Goal: Check status: Check status

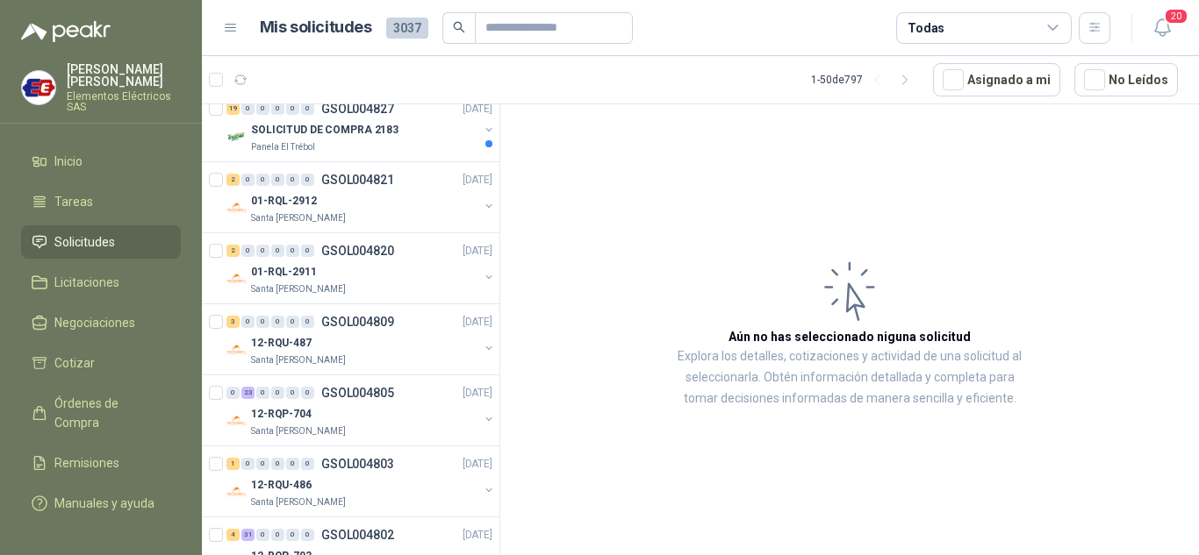
scroll to position [1667, 0]
click at [279, 400] on div "0 23 0 0 0 0 GSOL004805 [DATE]" at bounding box center [360, 392] width 269 height 21
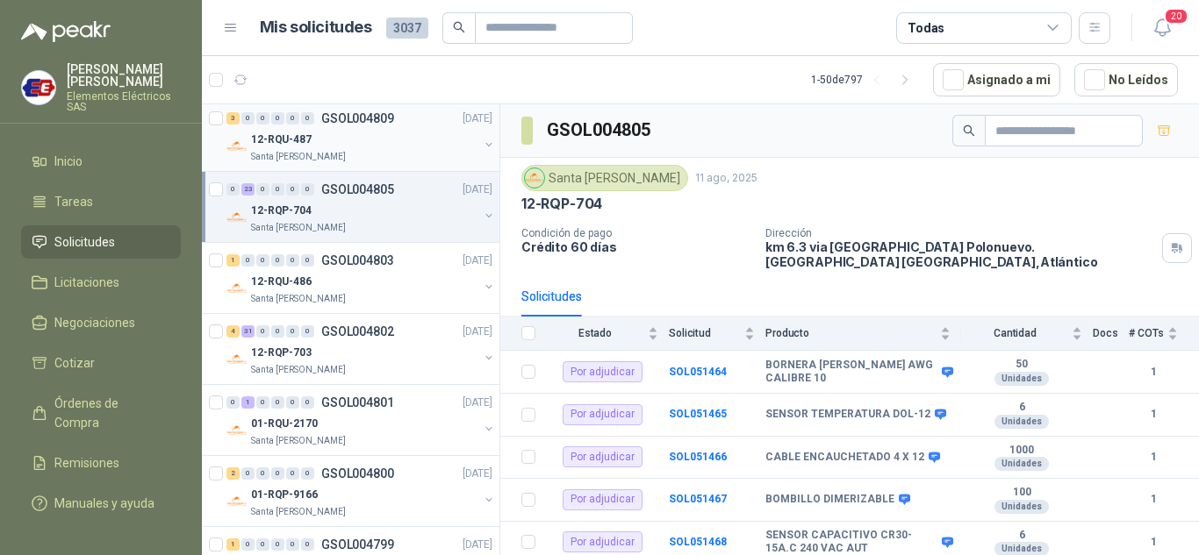
scroll to position [1931, 0]
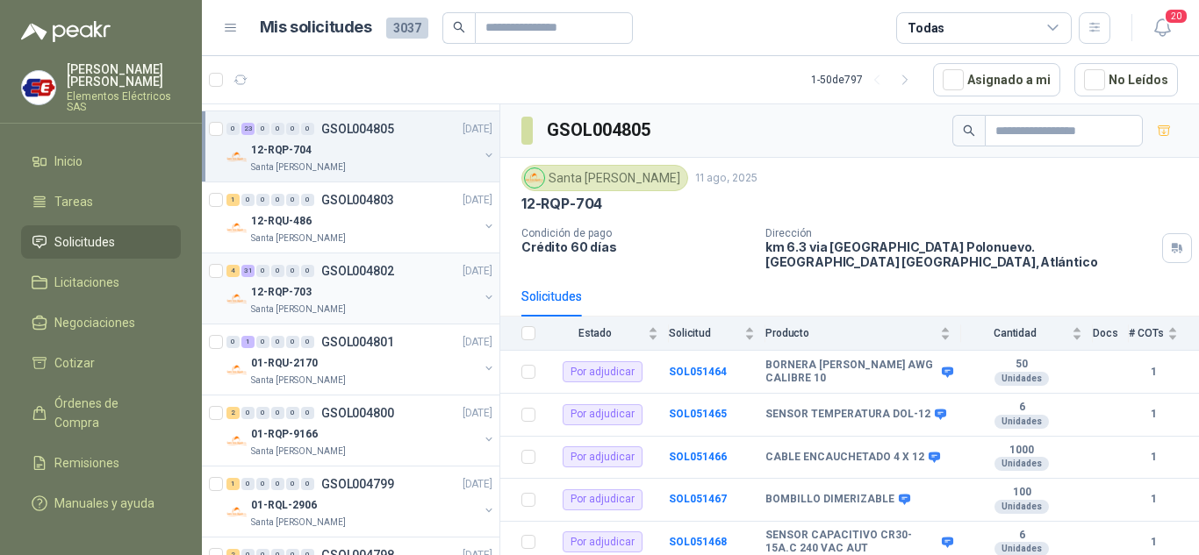
click at [305, 263] on div "4 31 0 0 0 0 GSOL004802 [DATE]" at bounding box center [360, 271] width 269 height 21
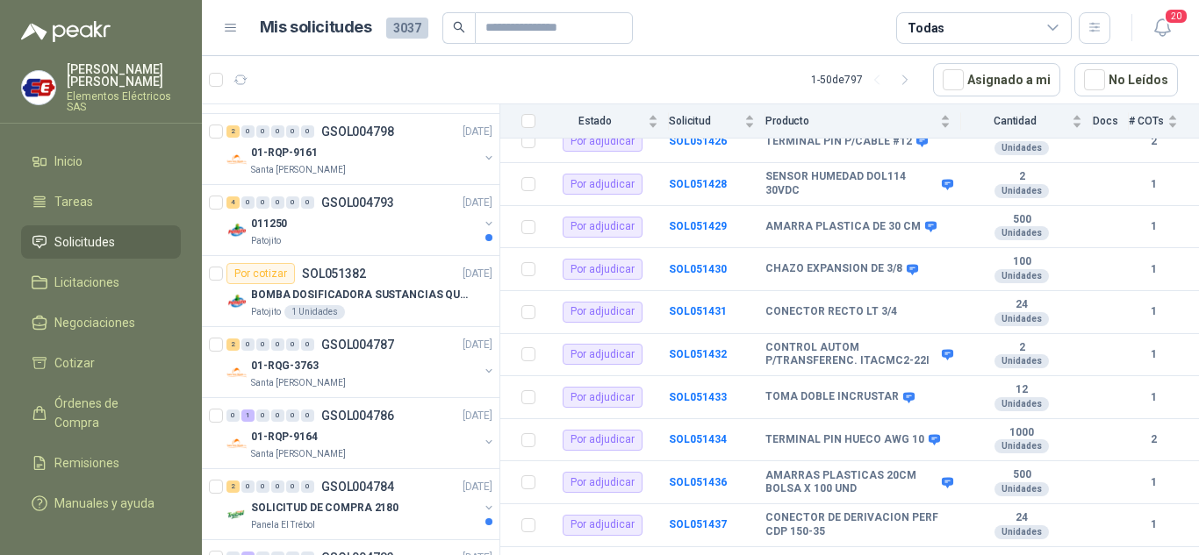
scroll to position [2369, 0]
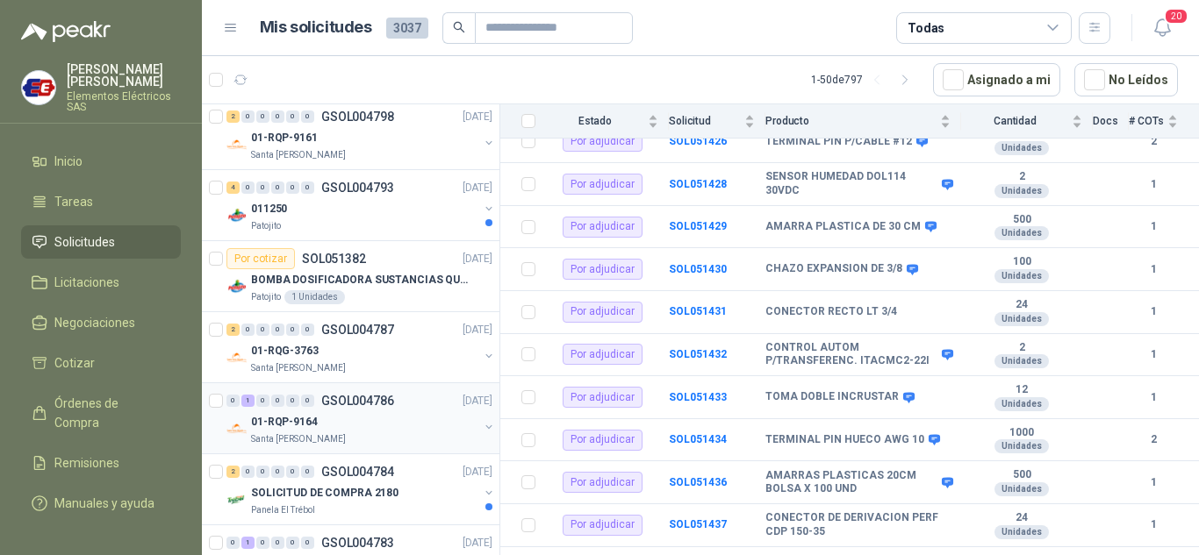
click at [269, 392] on div "0 1 0 0 0 0 GSOL004786 [DATE]" at bounding box center [360, 401] width 269 height 21
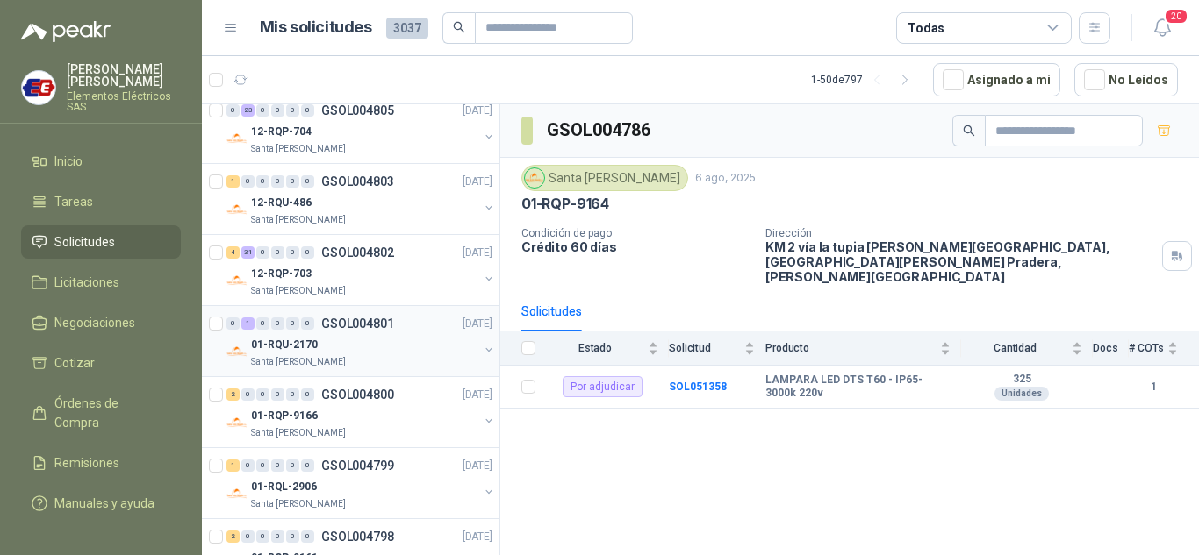
scroll to position [1861, 0]
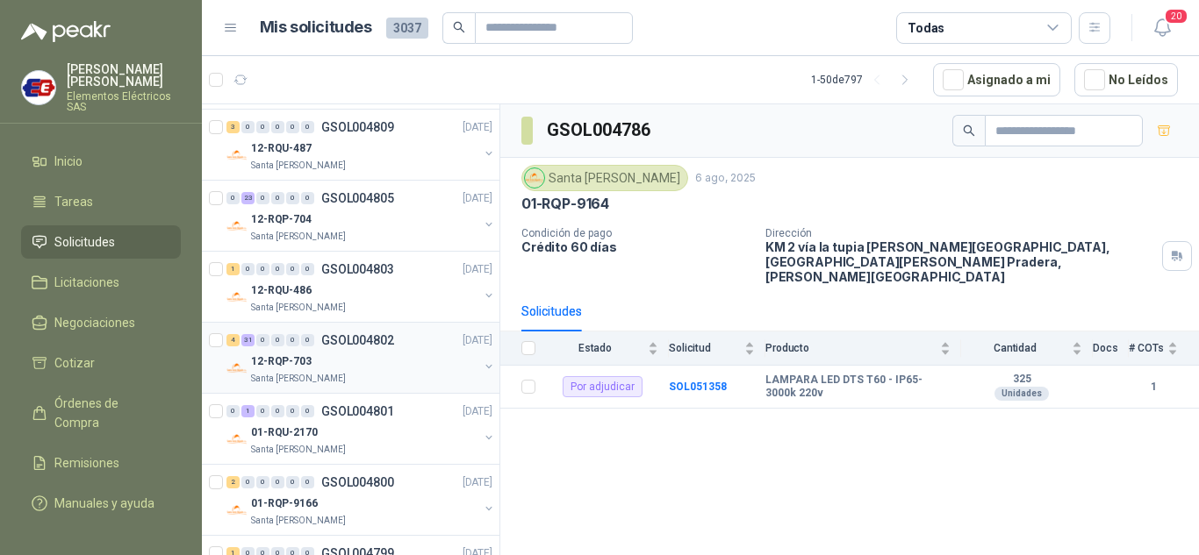
click at [262, 348] on div "4 31 0 0 0 0 GSOL004802 [DATE]" at bounding box center [360, 340] width 269 height 21
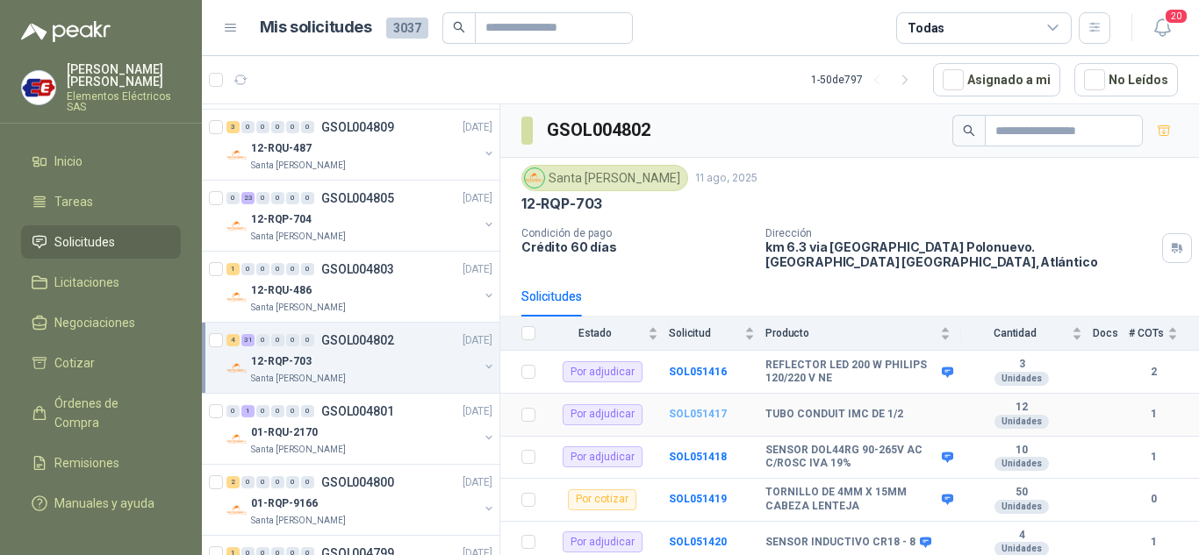
click at [694, 408] on b "SOL051417" at bounding box center [698, 414] width 58 height 12
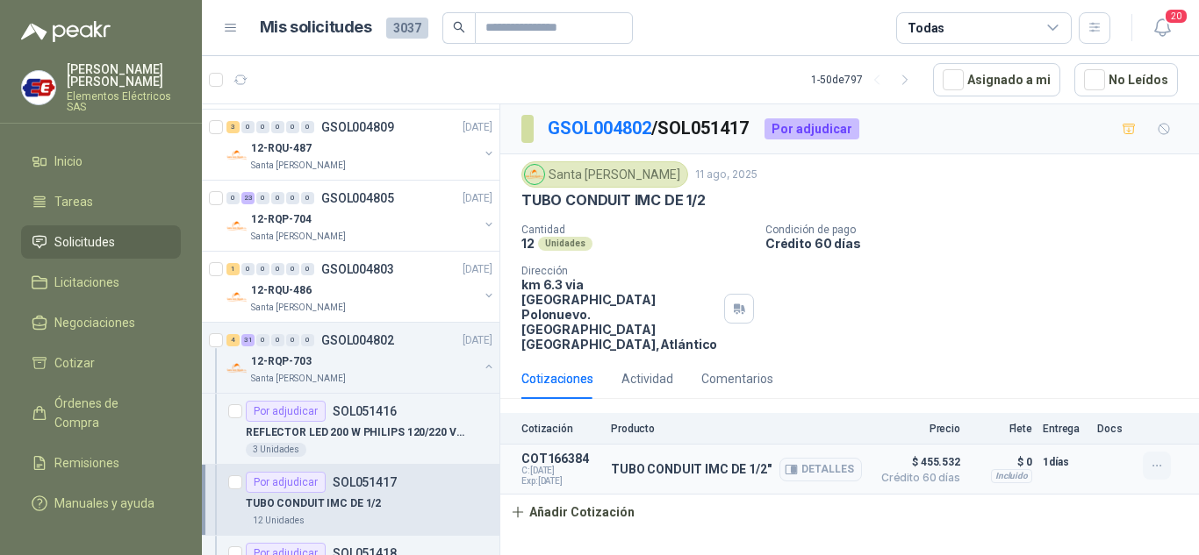
click at [1160, 459] on icon "button" at bounding box center [1157, 466] width 15 height 15
click at [1082, 370] on button "Editar" at bounding box center [1121, 366] width 140 height 28
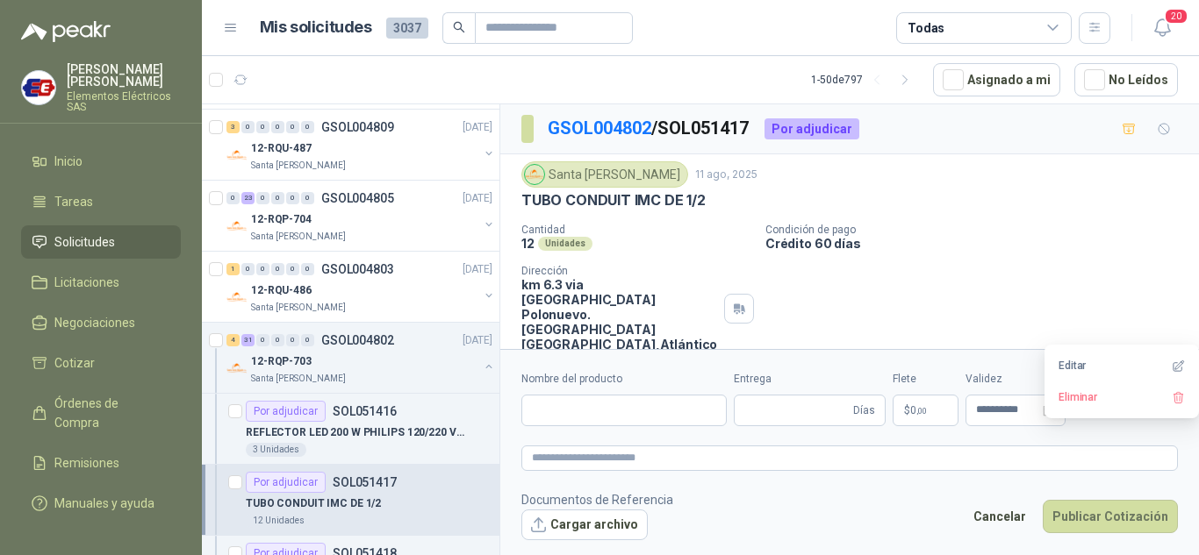
type input "**********"
type input "*"
type input "**********"
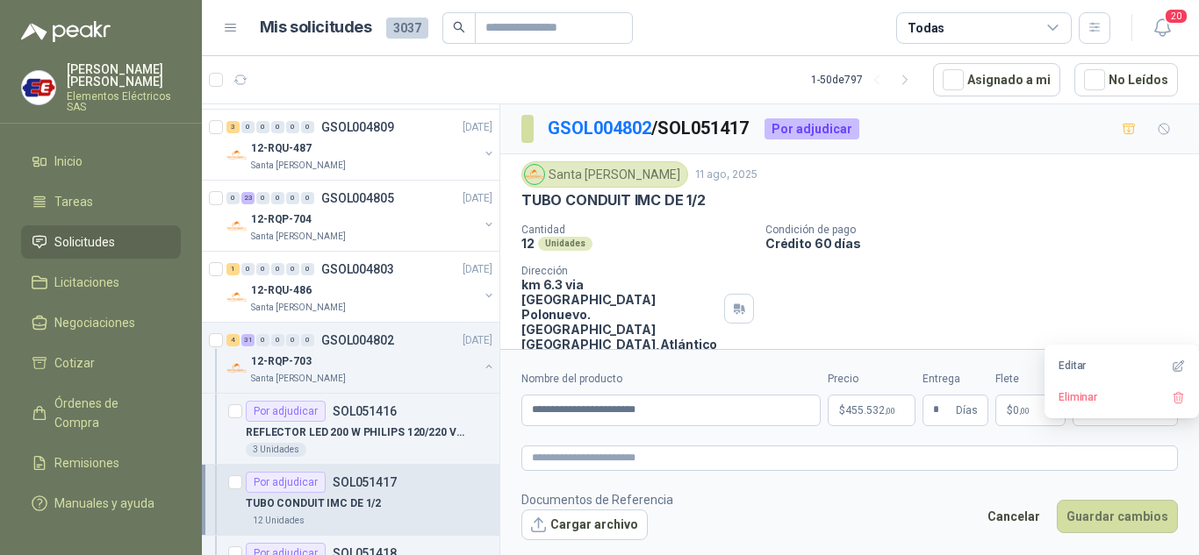
click at [855, 415] on span "455.532 ,00" at bounding box center [870, 410] width 50 height 11
click at [1128, 523] on button "Guardar cambios" at bounding box center [1117, 516] width 121 height 33
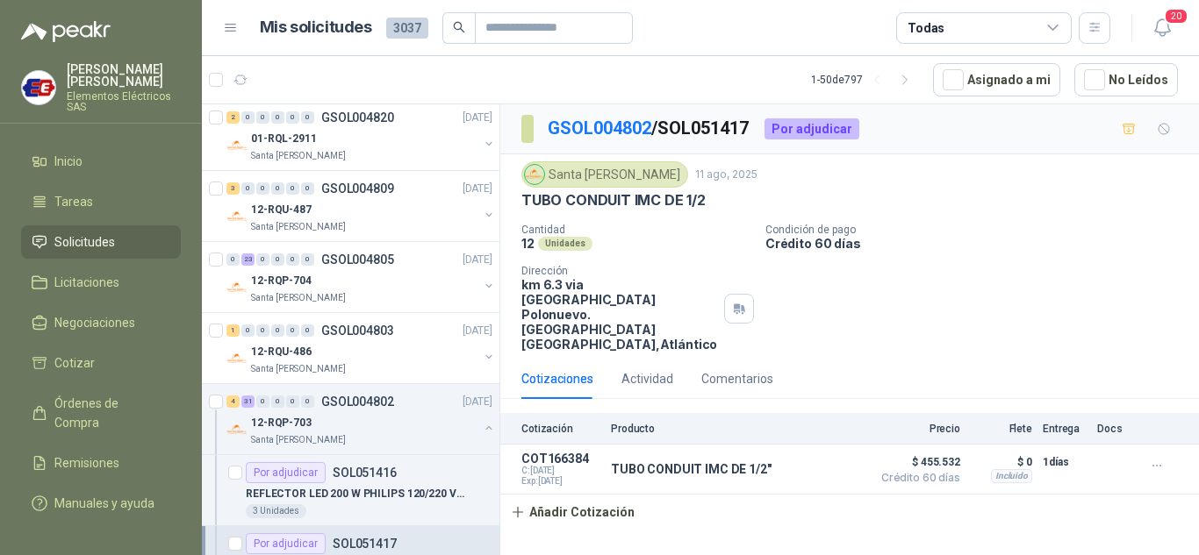
scroll to position [1774, 0]
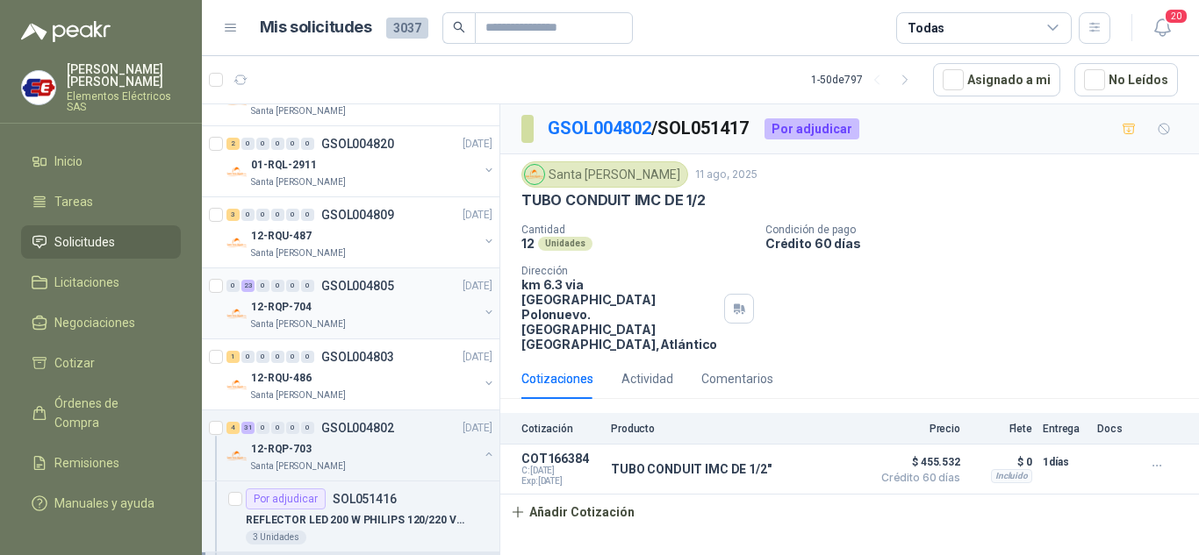
click at [266, 299] on p "12-RQP-704" at bounding box center [281, 307] width 61 height 17
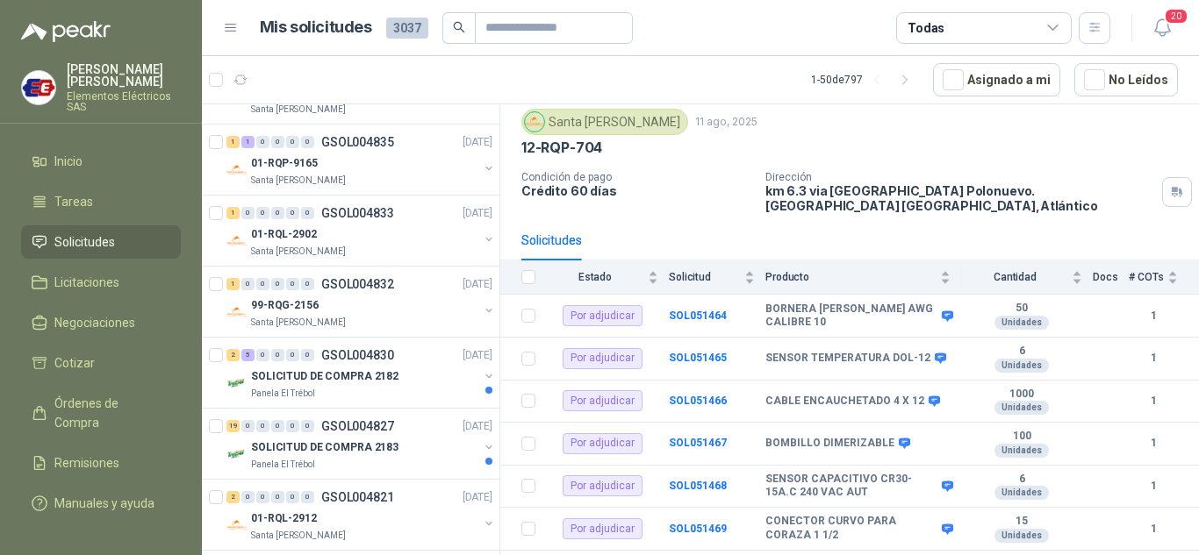
scroll to position [1335, 0]
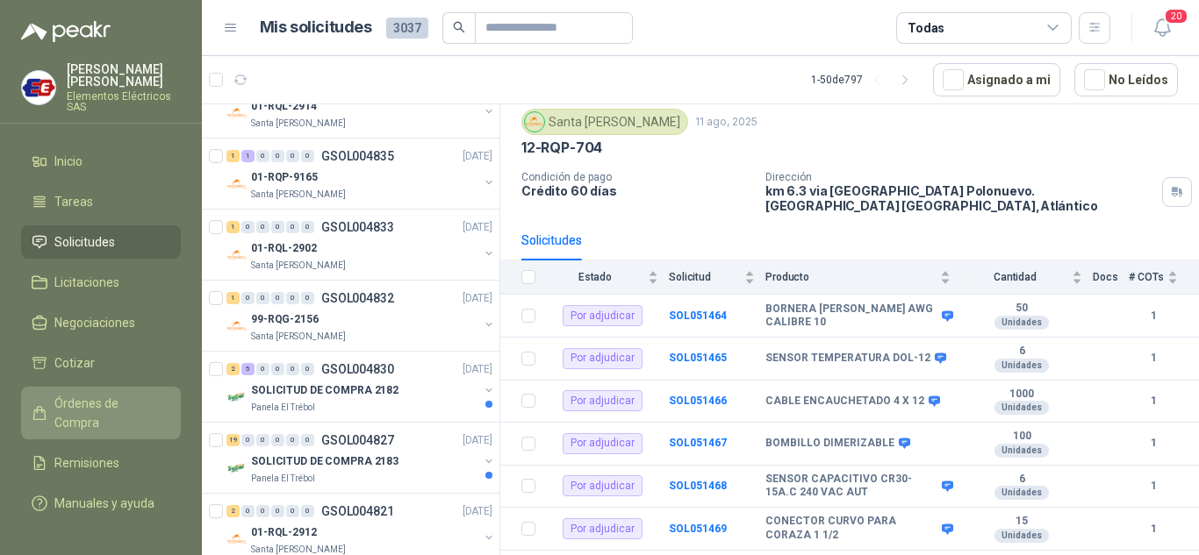
click at [82, 398] on span "Órdenes de Compra" at bounding box center [109, 413] width 110 height 39
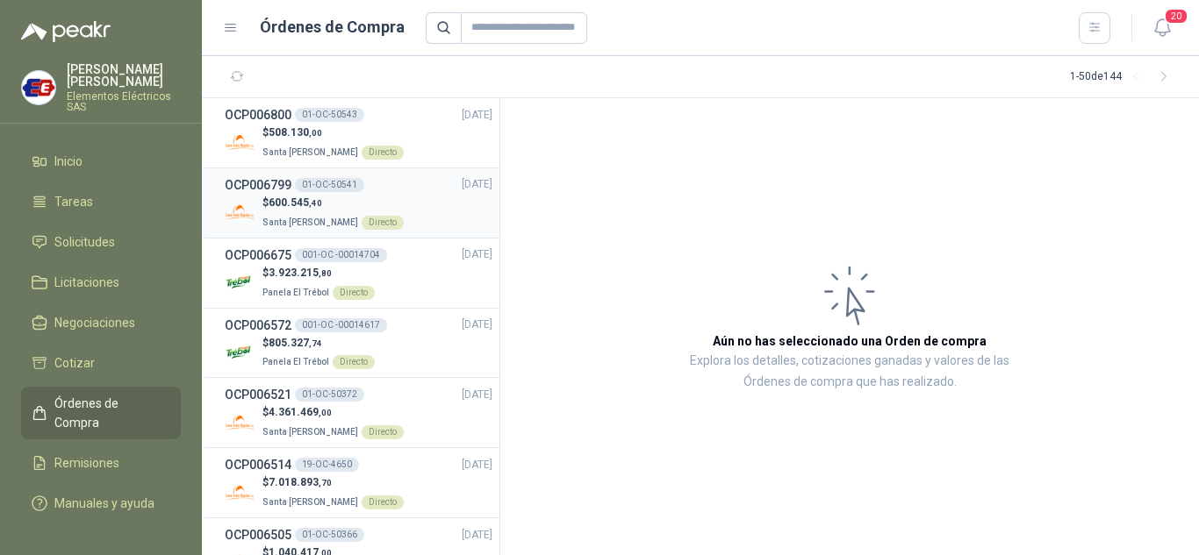
click at [308, 204] on span "600.545 ,40" at bounding box center [296, 203] width 54 height 12
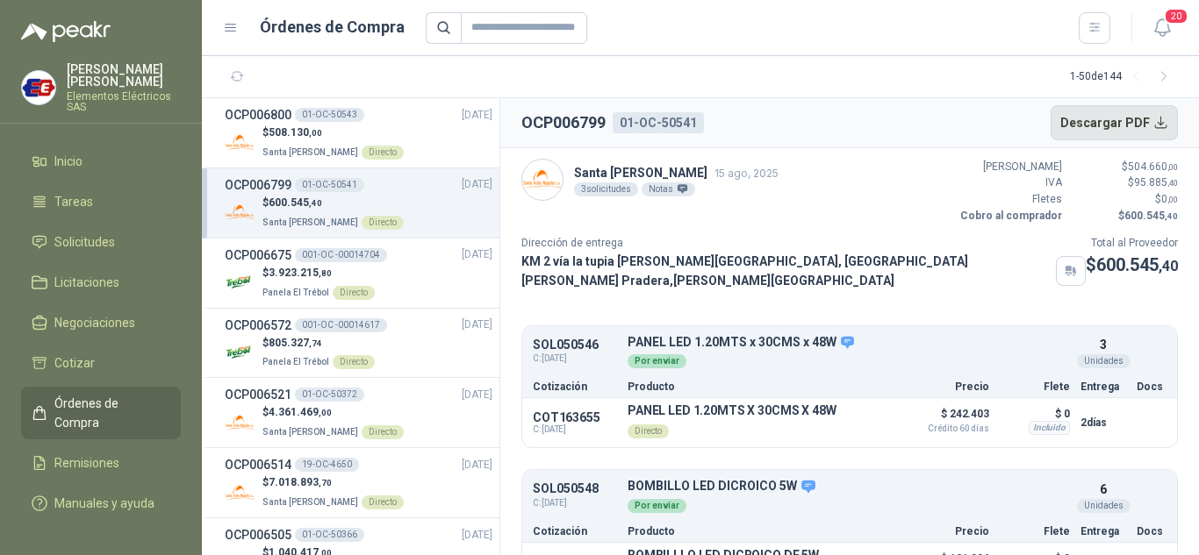
click at [1099, 122] on button "Descargar PDF" at bounding box center [1114, 122] width 128 height 35
click at [259, 137] on div "$ 508.130 ,00 Santa [PERSON_NAME] Directo" at bounding box center [359, 143] width 268 height 36
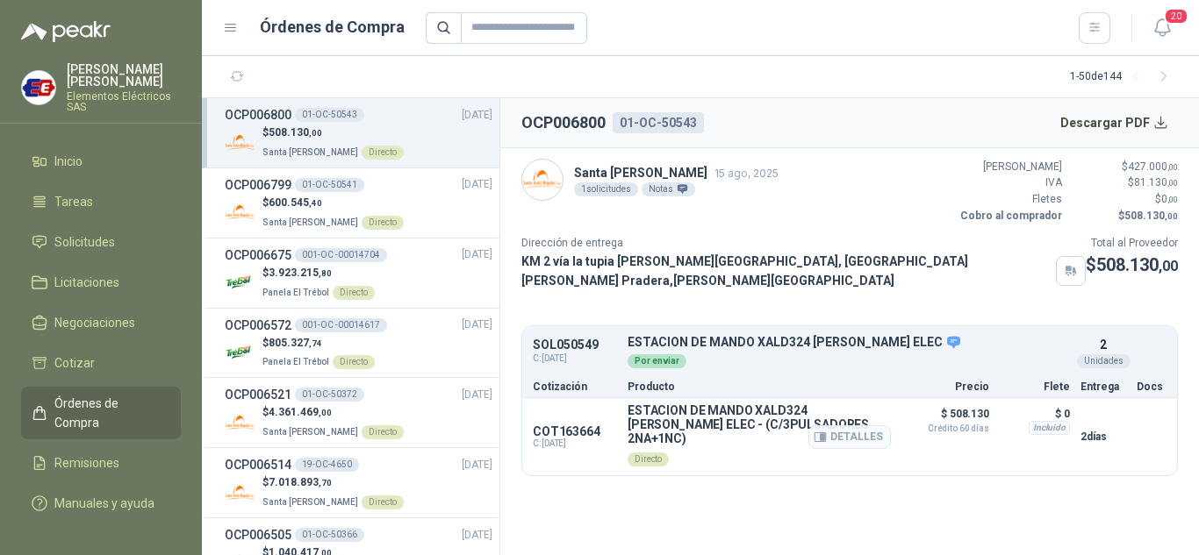
click at [793, 413] on p "ESTACION DE MANDO XALD324 [PERSON_NAME] ELEC - (C/3PULSADORES 2NA+1NC)" at bounding box center [758, 425] width 263 height 42
click at [1108, 120] on button "Descargar PDF" at bounding box center [1114, 122] width 128 height 35
click at [56, 283] on span "Licitaciones" at bounding box center [86, 282] width 65 height 19
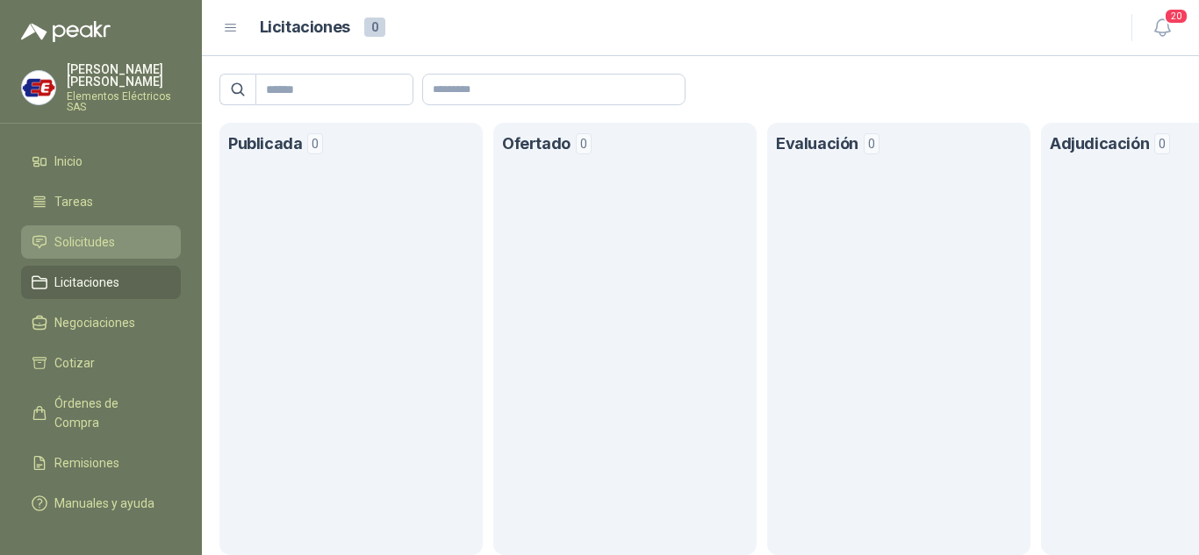
click at [59, 242] on span "Solicitudes" at bounding box center [84, 242] width 61 height 19
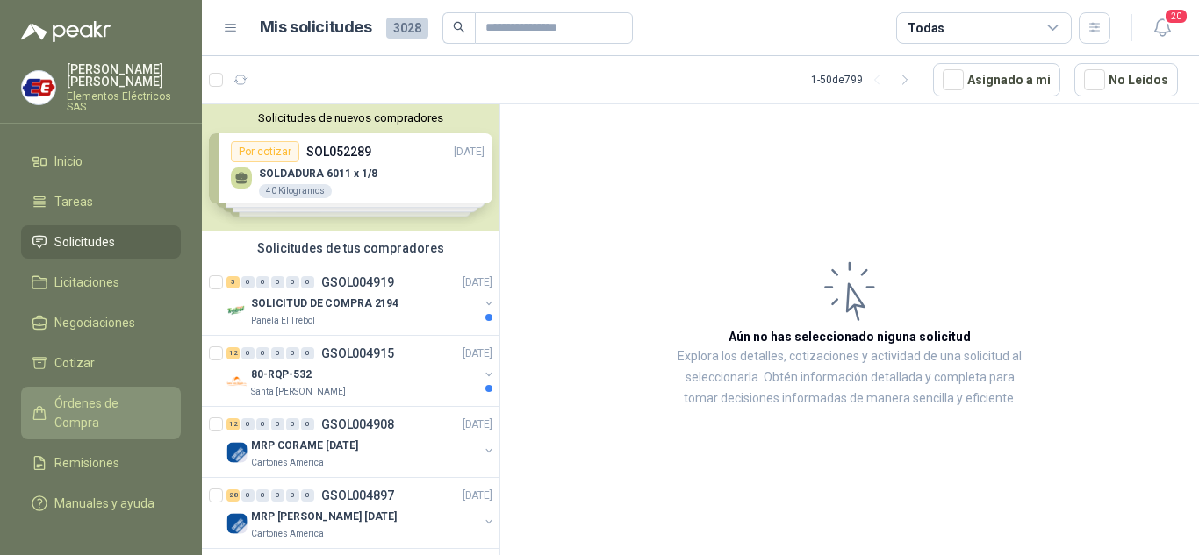
click at [87, 398] on span "Órdenes de Compra" at bounding box center [109, 413] width 110 height 39
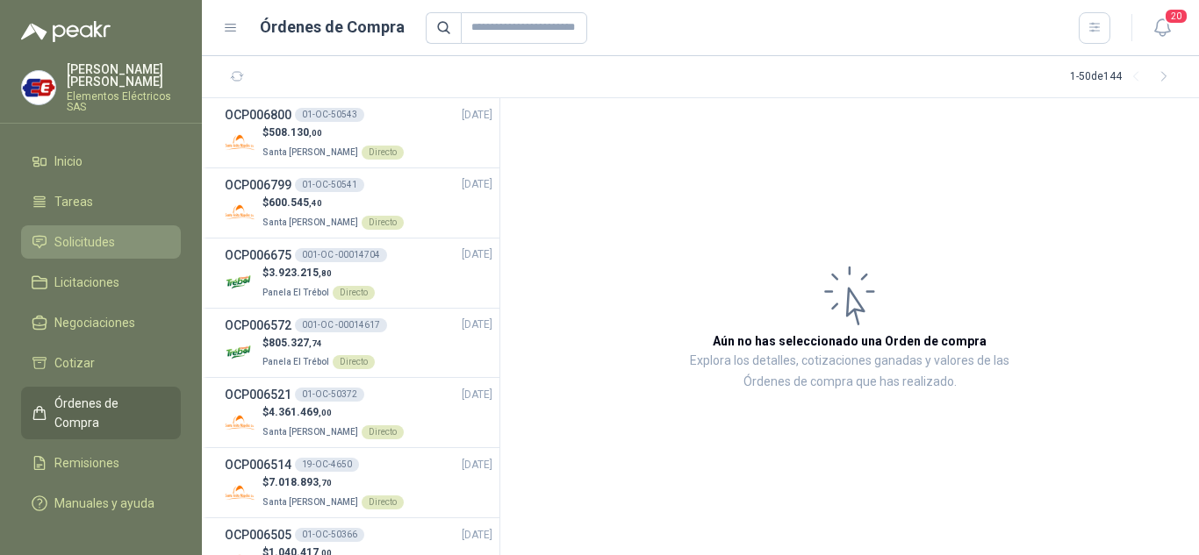
click at [93, 235] on span "Solicitudes" at bounding box center [84, 242] width 61 height 19
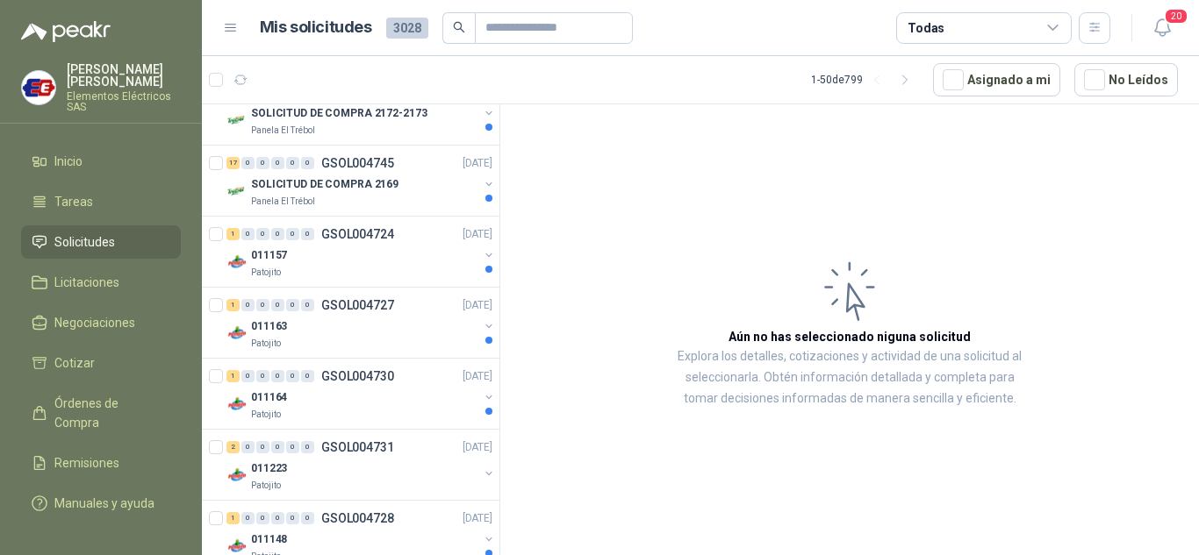
scroll to position [3282, 0]
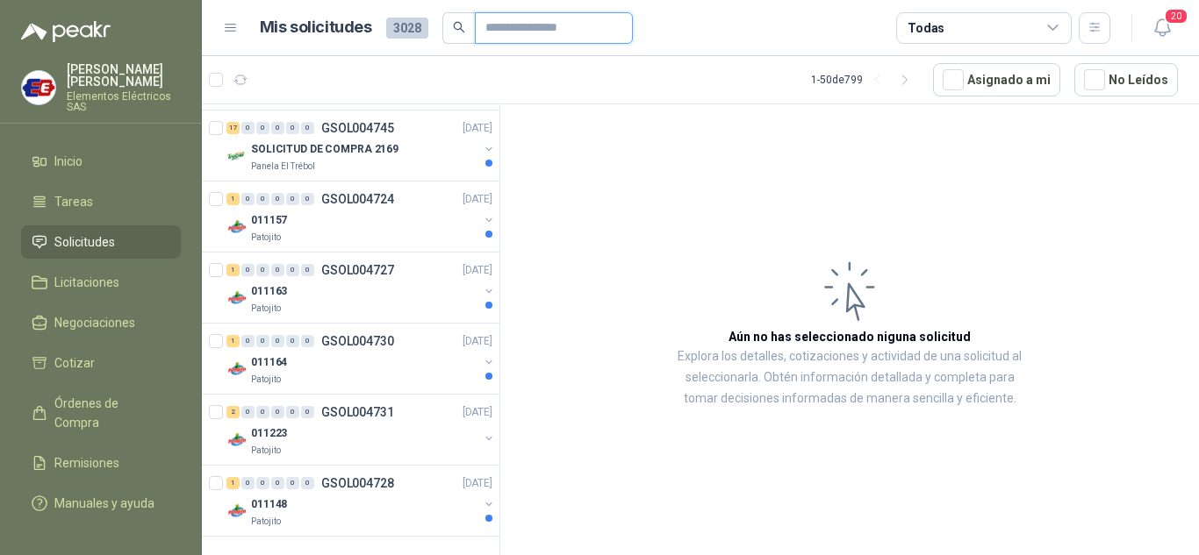
click at [494, 22] on input "text" at bounding box center [546, 28] width 123 height 30
type input "**********"
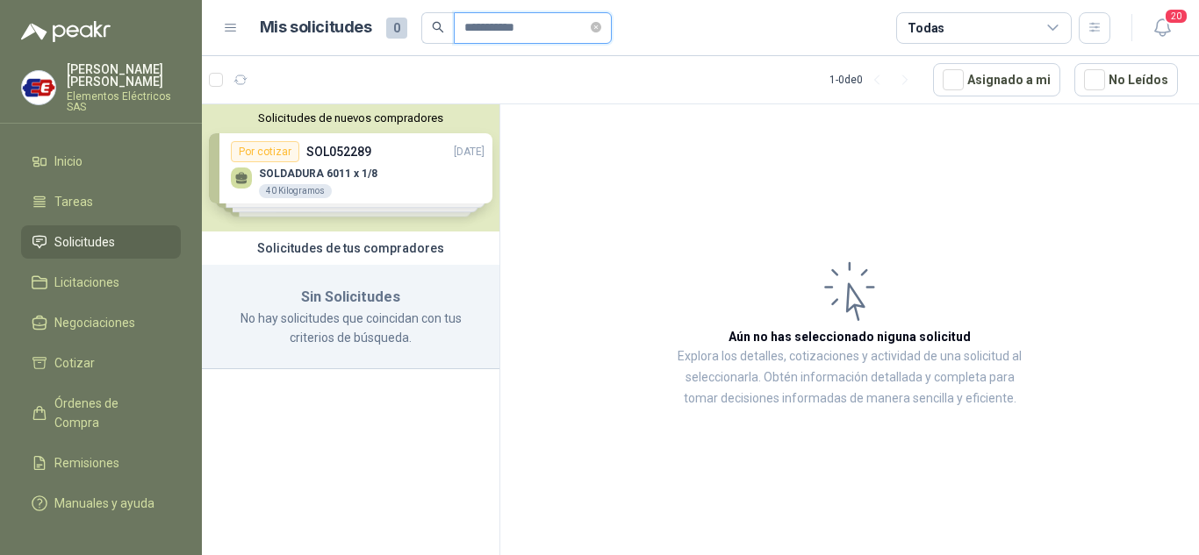
scroll to position [0, 0]
drag, startPoint x: 68, startPoint y: 240, endPoint x: 151, endPoint y: 244, distance: 83.4
click at [68, 240] on span "Solicitudes" at bounding box center [84, 242] width 61 height 19
drag, startPoint x: 56, startPoint y: 237, endPoint x: 153, endPoint y: 240, distance: 96.6
click at [58, 237] on span "Solicitudes" at bounding box center [84, 242] width 61 height 19
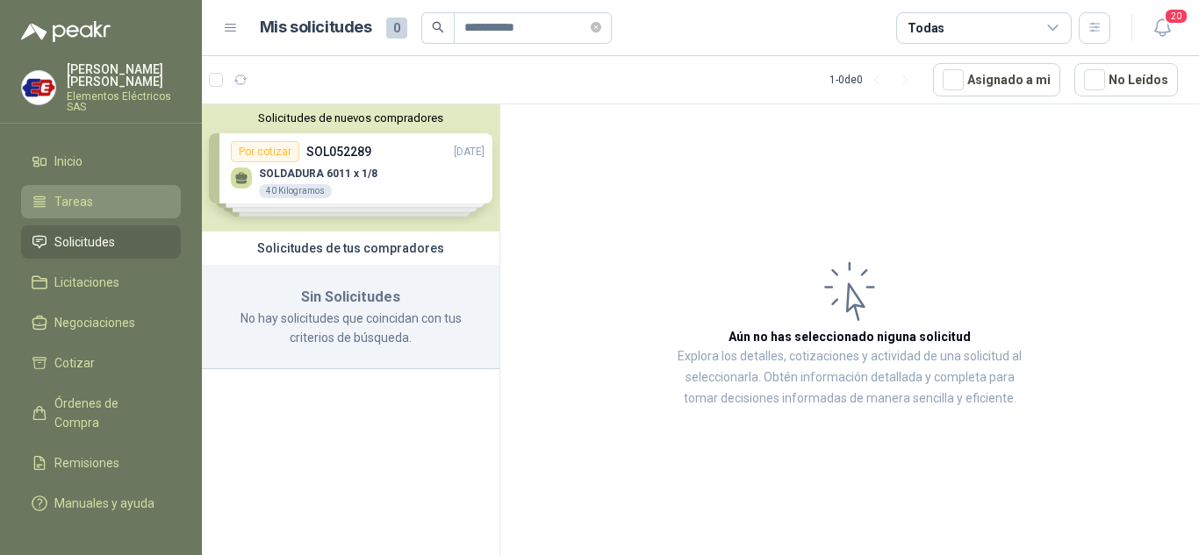
click at [90, 197] on span "Tareas" at bounding box center [73, 201] width 39 height 19
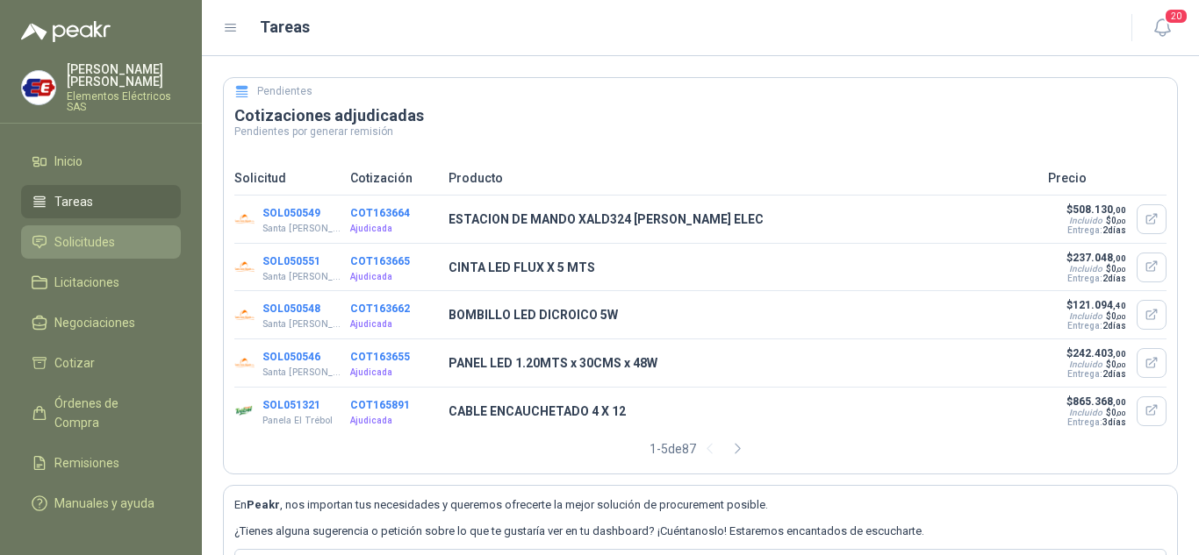
click at [82, 242] on span "Solicitudes" at bounding box center [84, 242] width 61 height 19
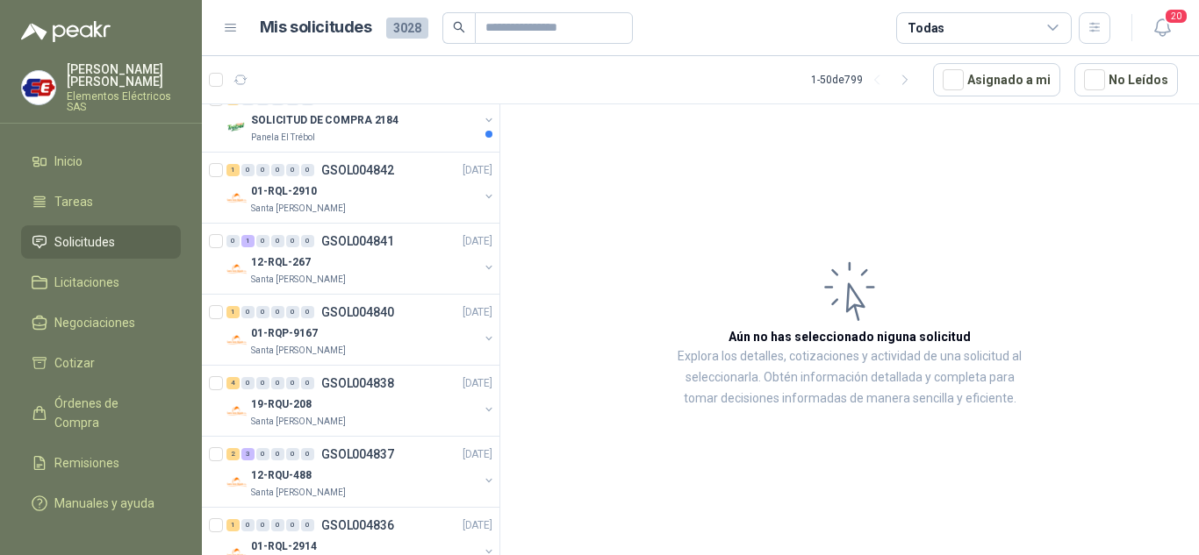
scroll to position [1053, 0]
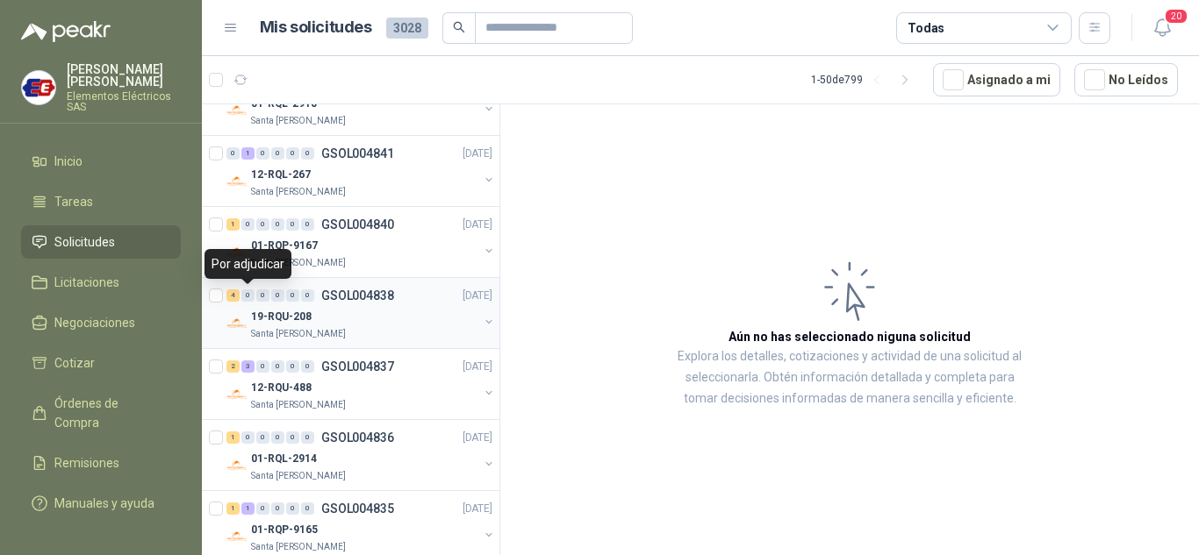
click at [252, 297] on div "0" at bounding box center [247, 296] width 13 height 12
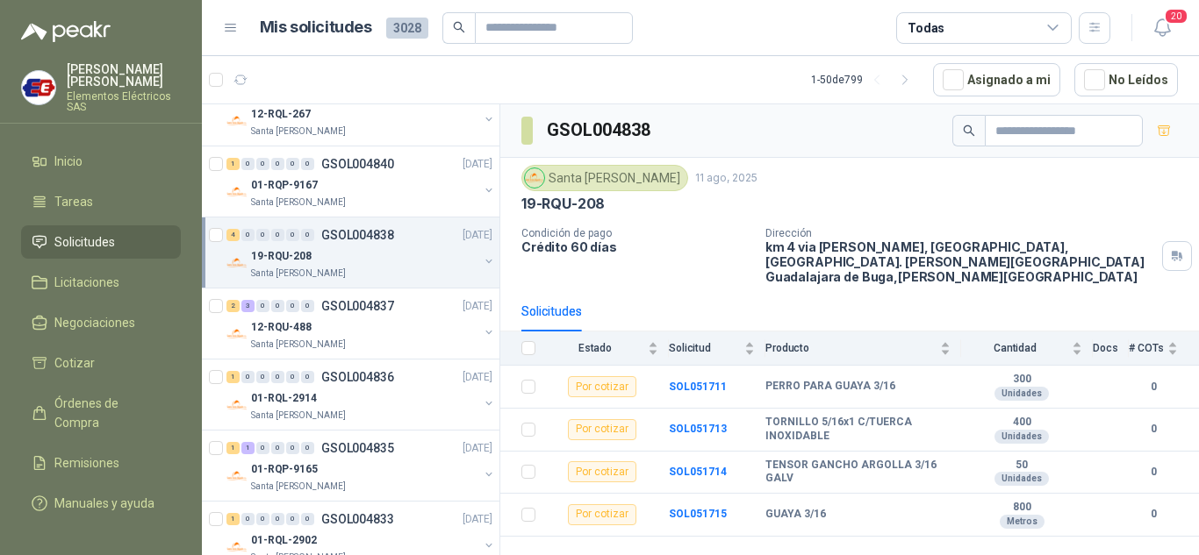
scroll to position [1141, 0]
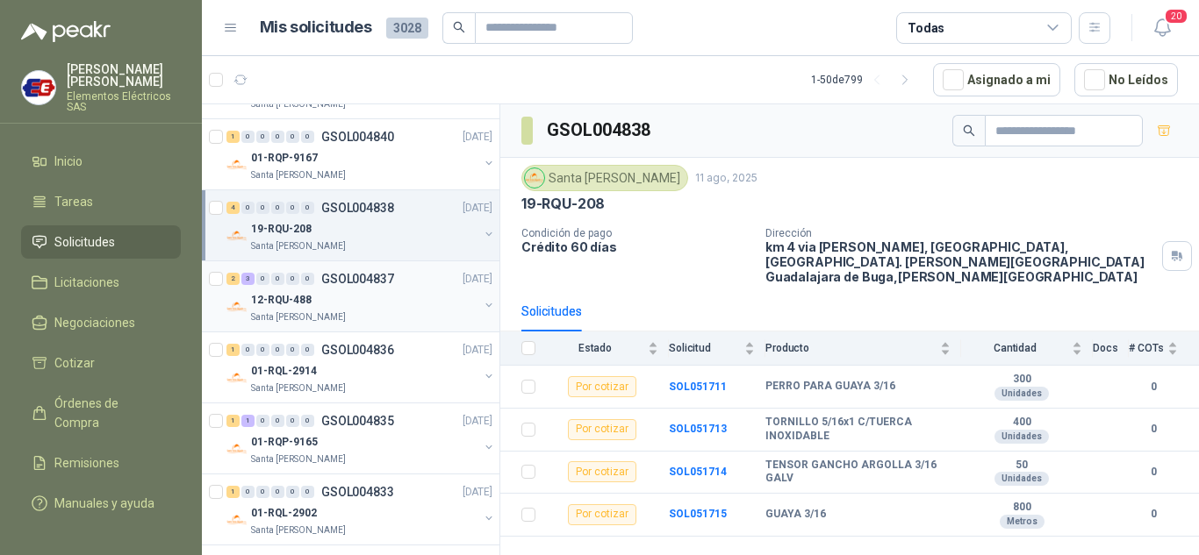
click at [256, 286] on div "2 3 0 0 0 0 GSOL004837 [DATE]" at bounding box center [360, 279] width 269 height 21
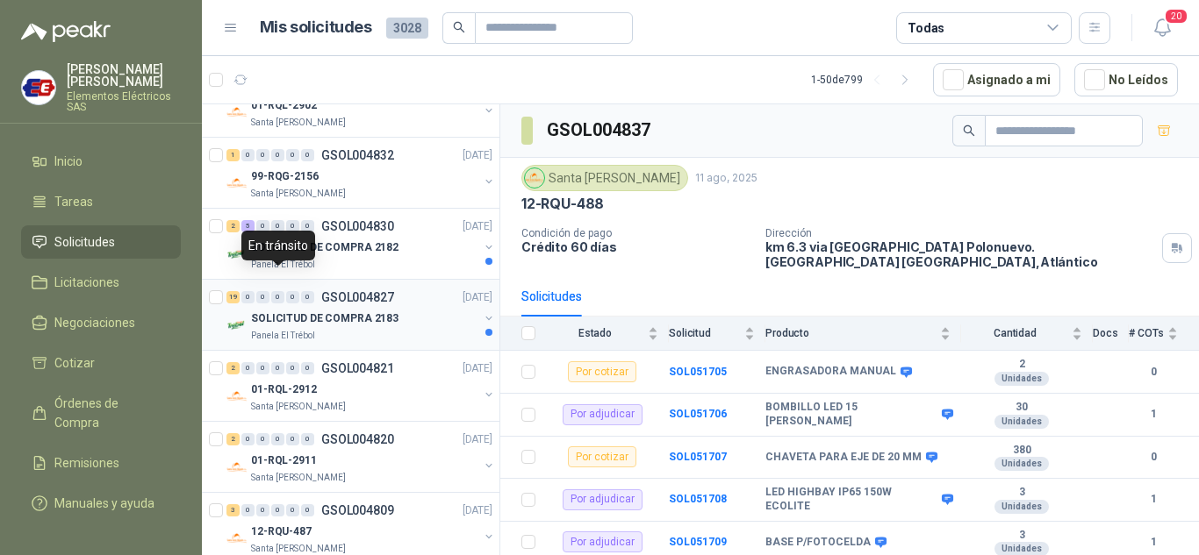
scroll to position [1580, 0]
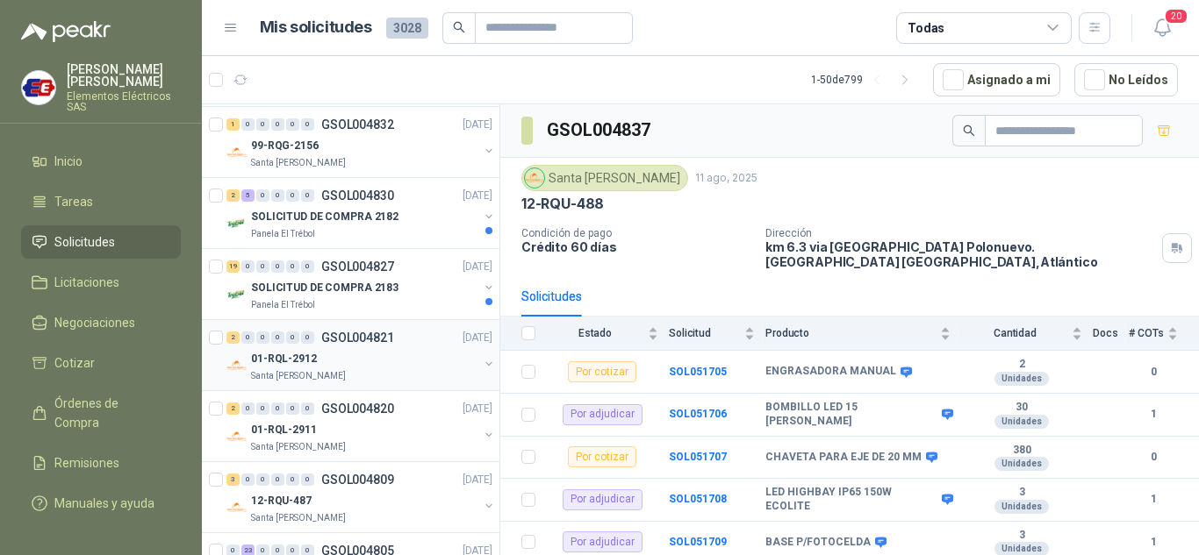
click at [285, 352] on p "01-RQL-2912" at bounding box center [284, 359] width 66 height 17
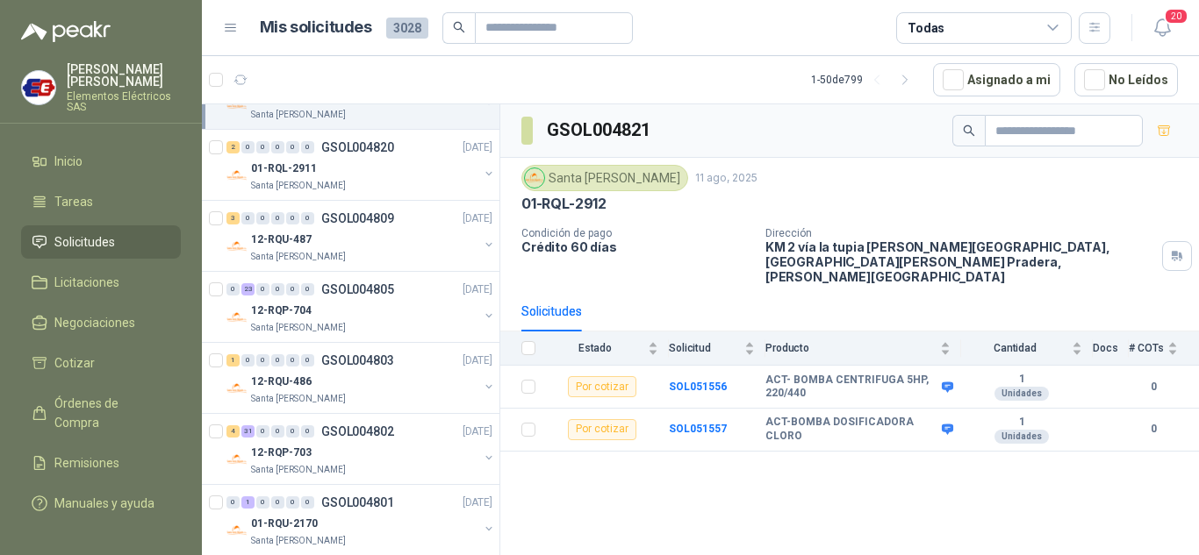
scroll to position [1931, 0]
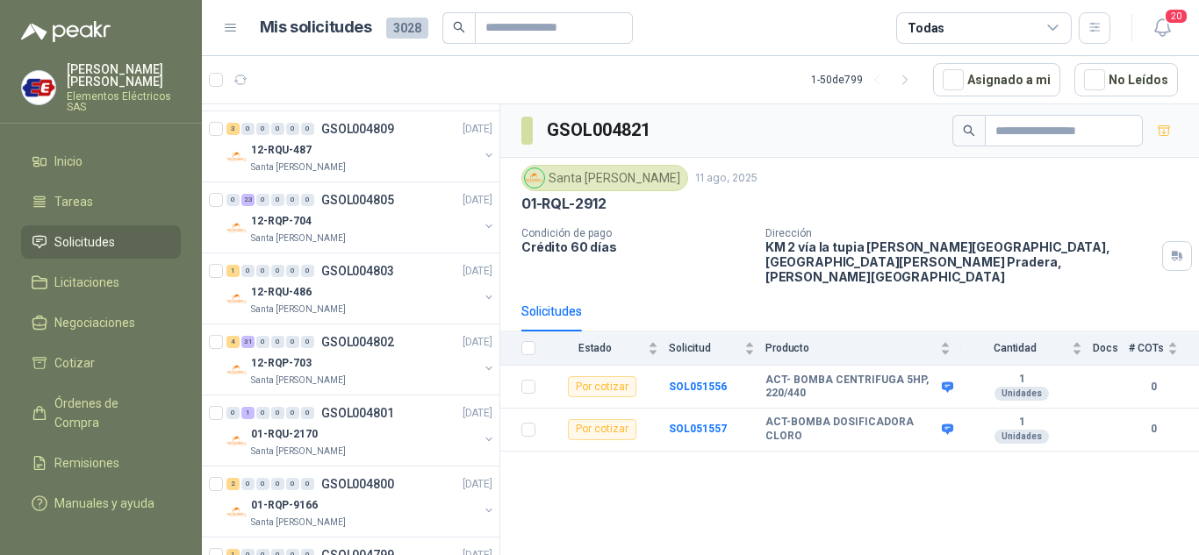
click at [285, 342] on div "4 31 0 0 0 0" at bounding box center [270, 342] width 88 height 12
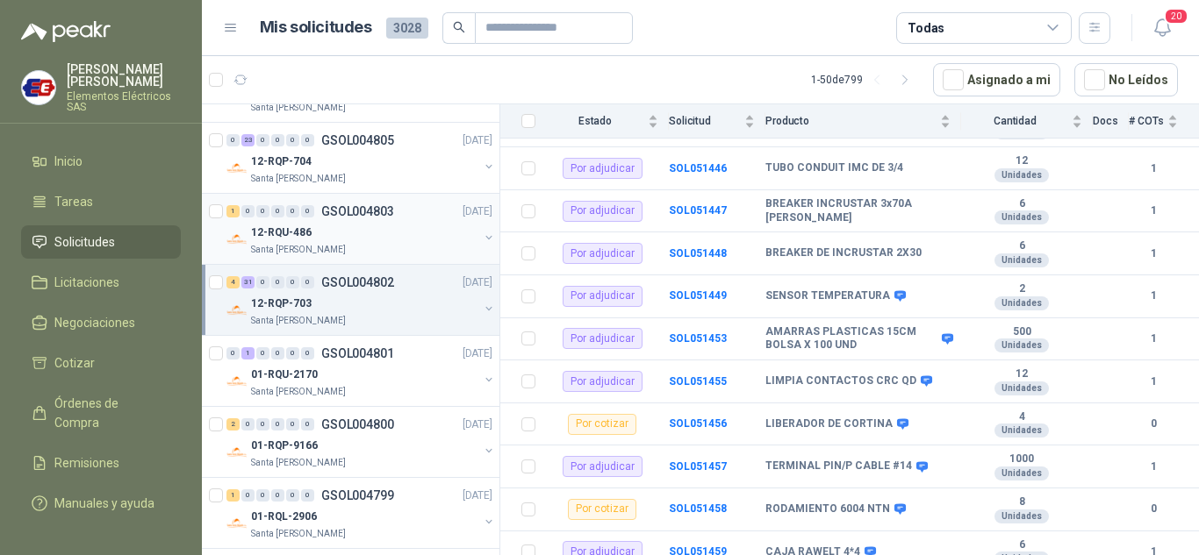
scroll to position [2018, 0]
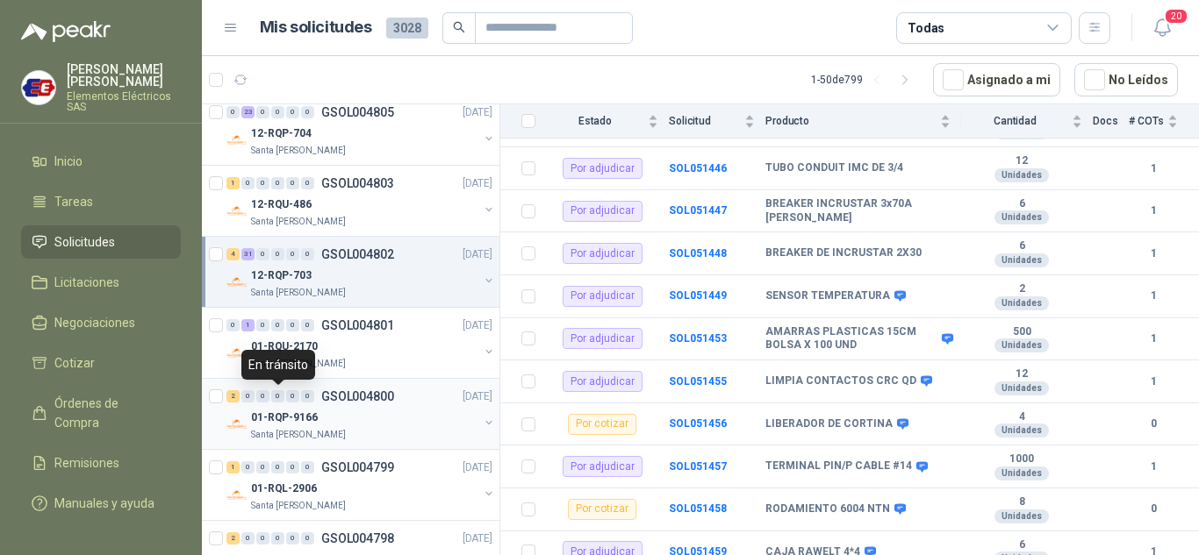
click at [283, 399] on div "0" at bounding box center [277, 397] width 13 height 12
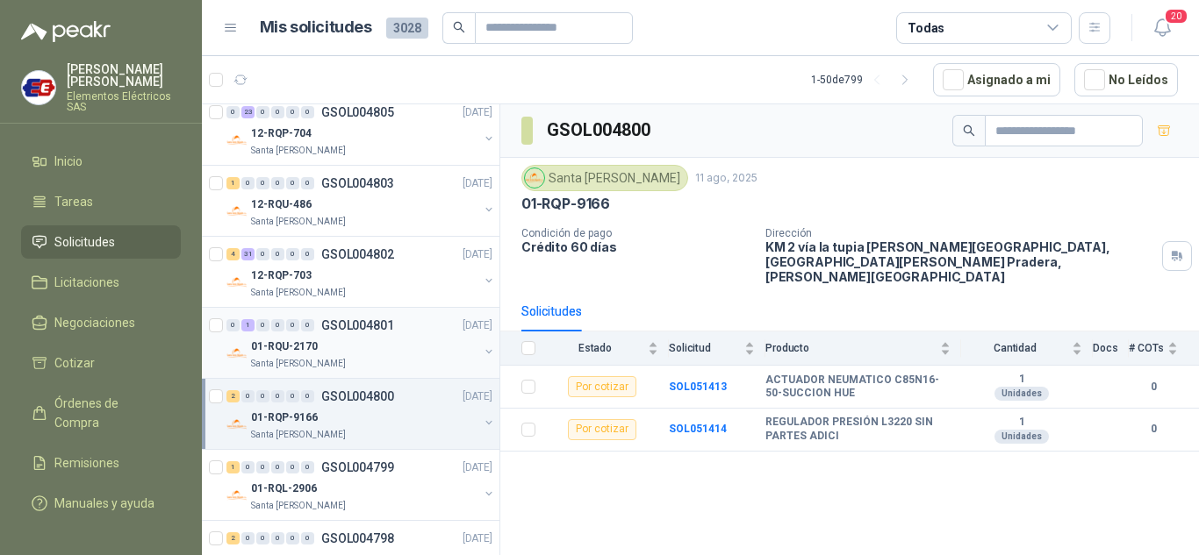
click at [293, 339] on p "01-RQU-2170" at bounding box center [284, 347] width 67 height 17
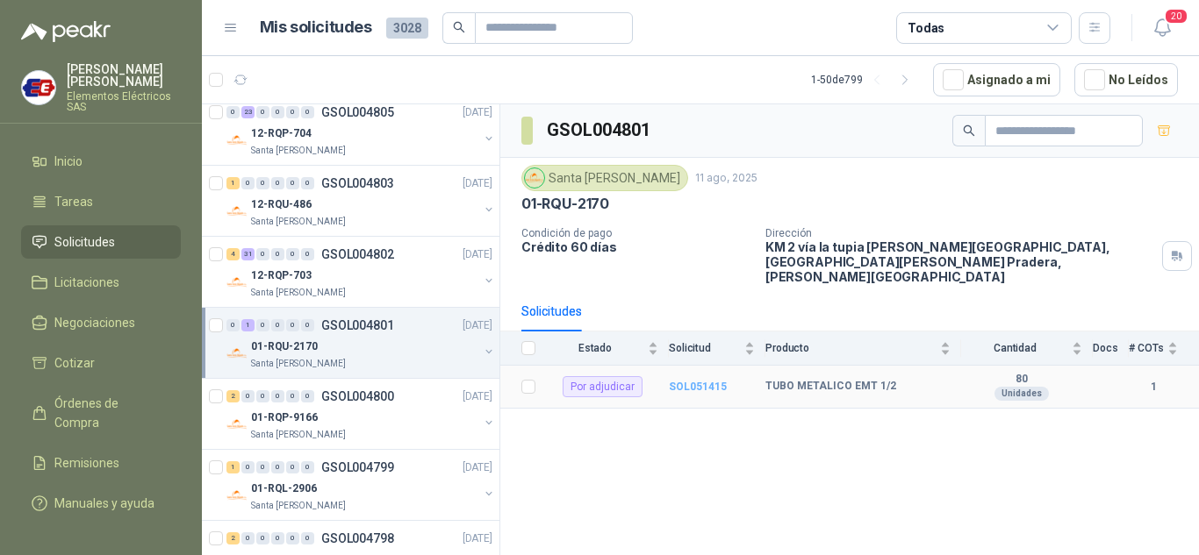
click at [681, 381] on b "SOL051415" at bounding box center [698, 387] width 58 height 12
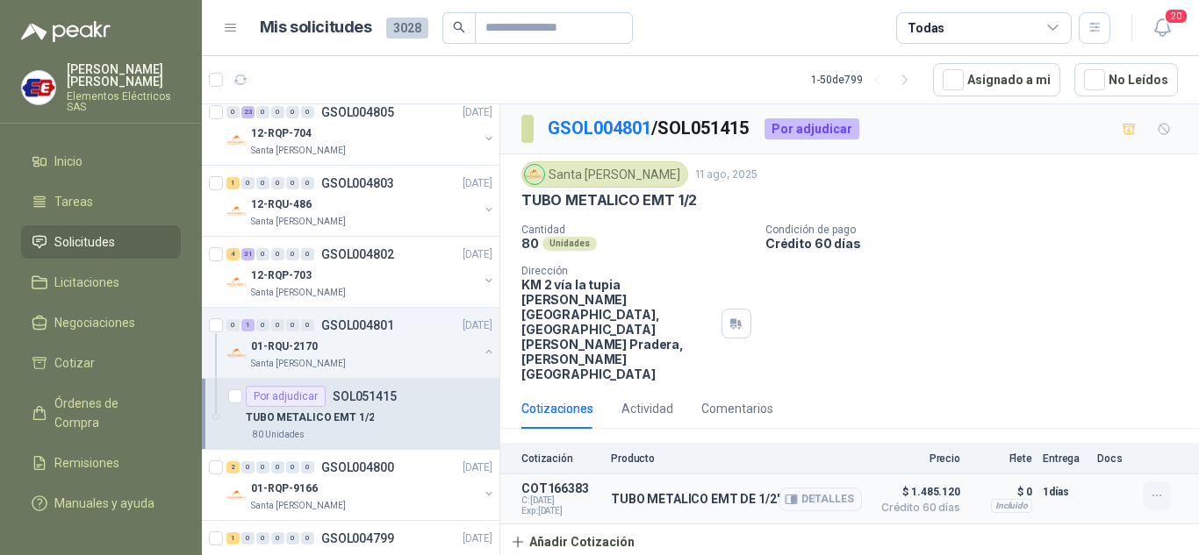
click at [1159, 489] on icon "button" at bounding box center [1157, 496] width 15 height 15
click at [1103, 366] on button "Editar" at bounding box center [1121, 366] width 140 height 28
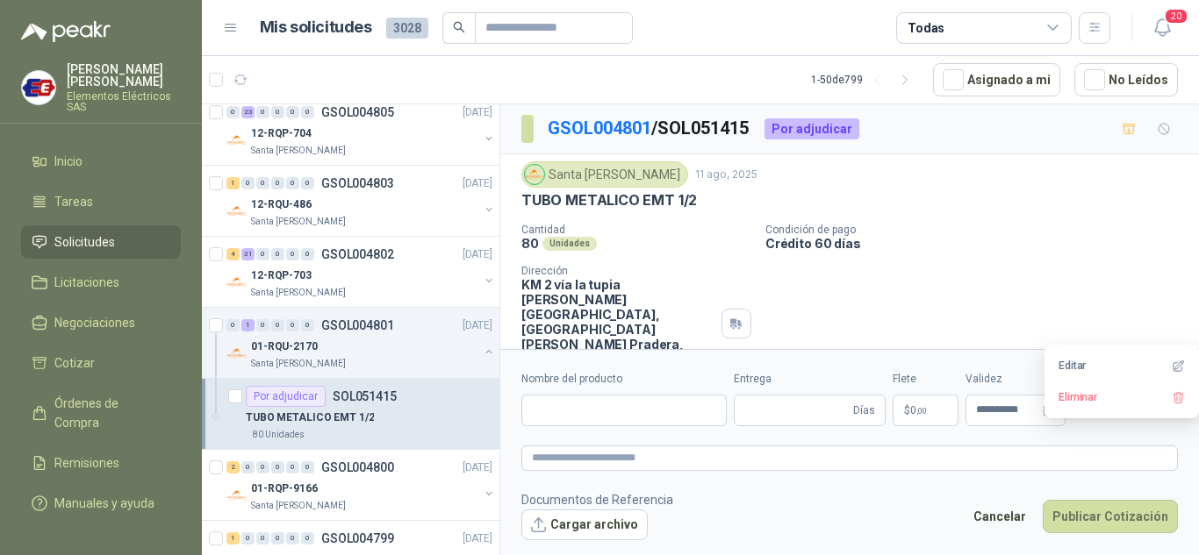
type input "**********"
type input "*"
type input "**********"
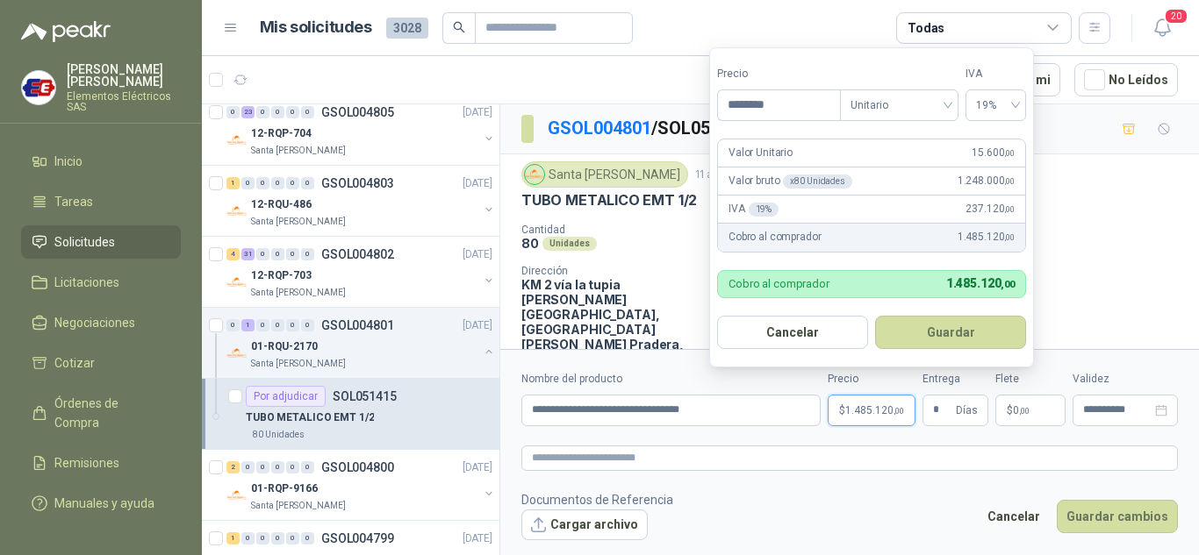
click at [851, 402] on p "$ 1.485.120 ,00" at bounding box center [872, 411] width 88 height 32
click at [1080, 520] on button "Guardar cambios" at bounding box center [1117, 516] width 121 height 33
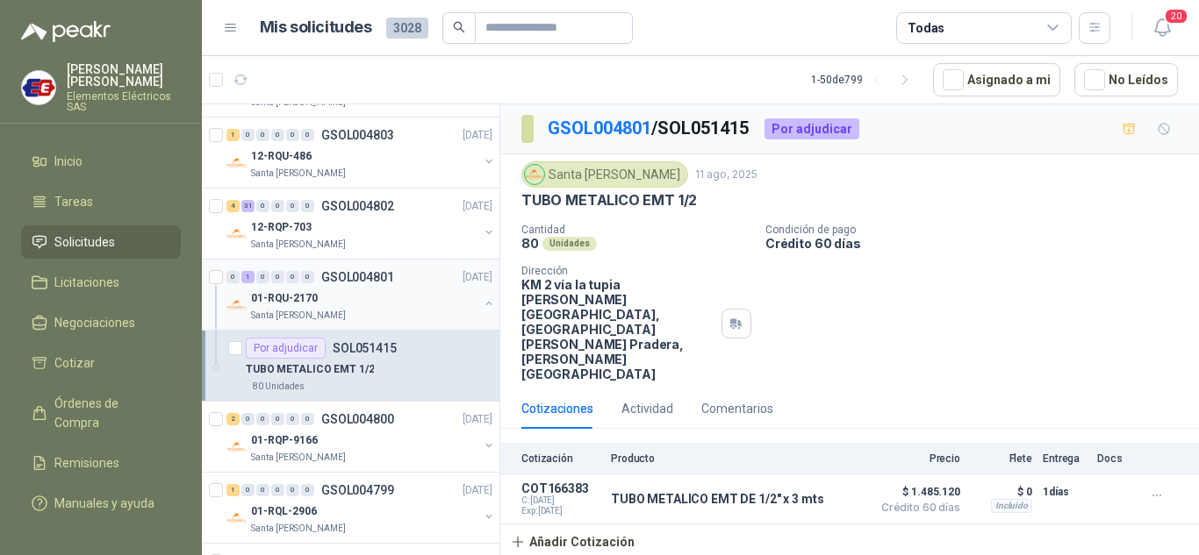
scroll to position [2106, 0]
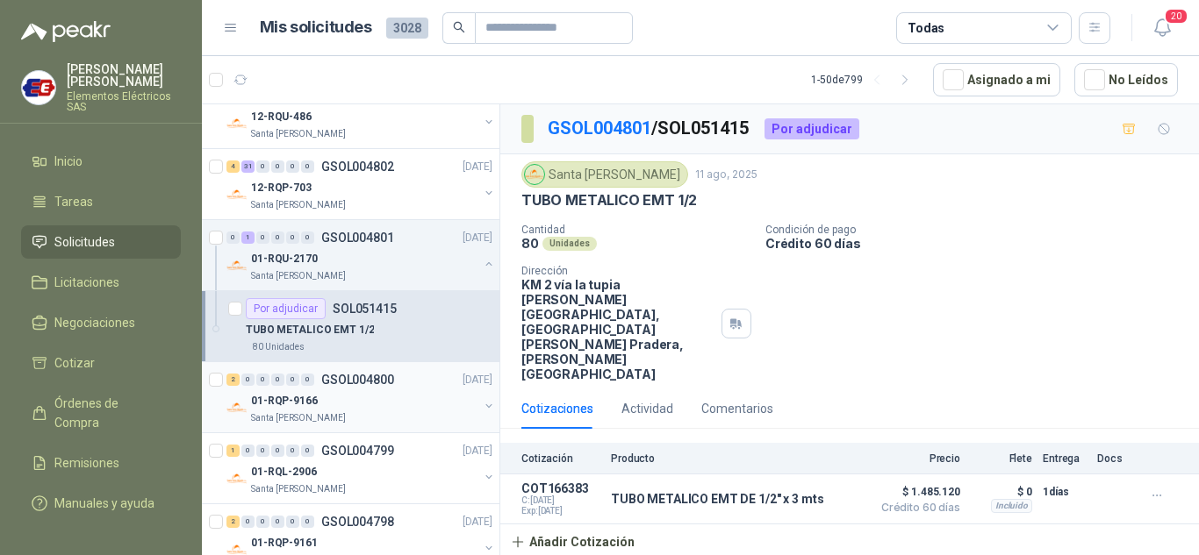
click at [288, 393] on p "01-RQP-9166" at bounding box center [284, 401] width 67 height 17
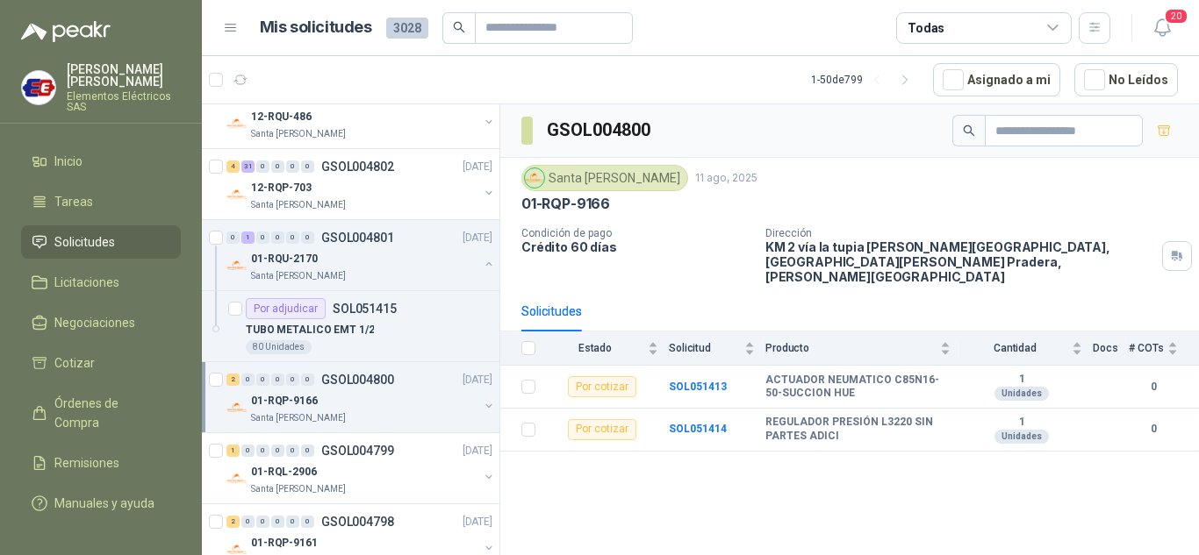
scroll to position [2194, 0]
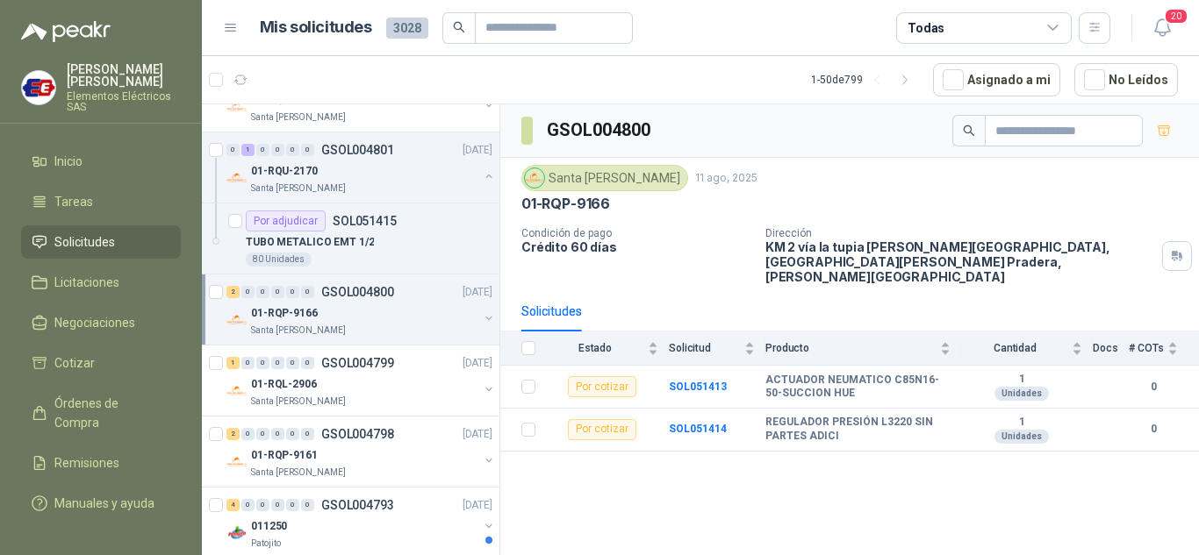
click at [288, 393] on div "01-RQL-2906" at bounding box center [364, 384] width 227 height 21
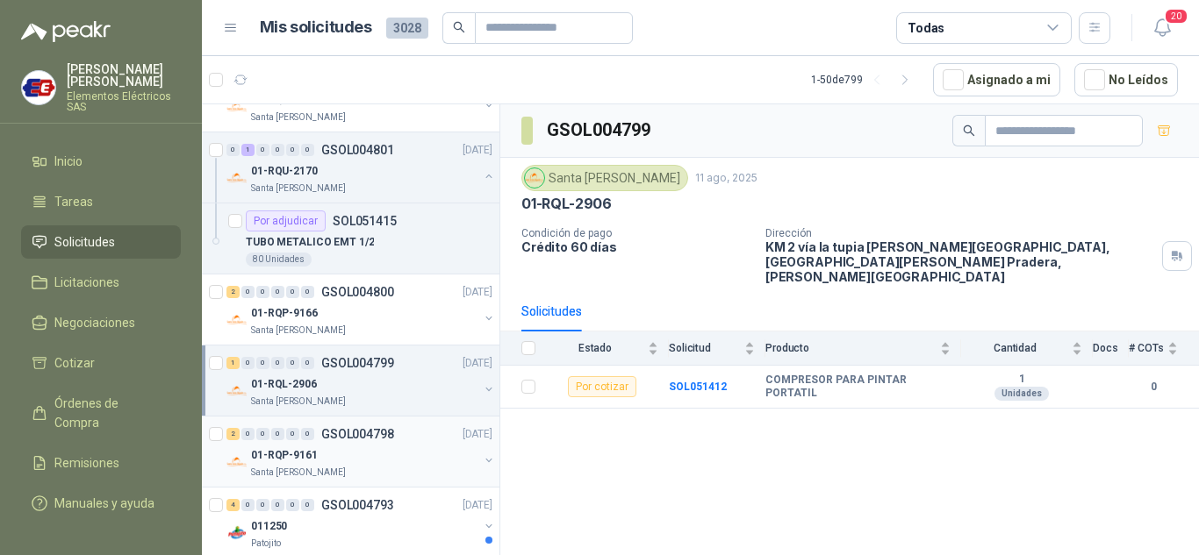
click at [284, 454] on p "01-RQP-9161" at bounding box center [284, 456] width 67 height 17
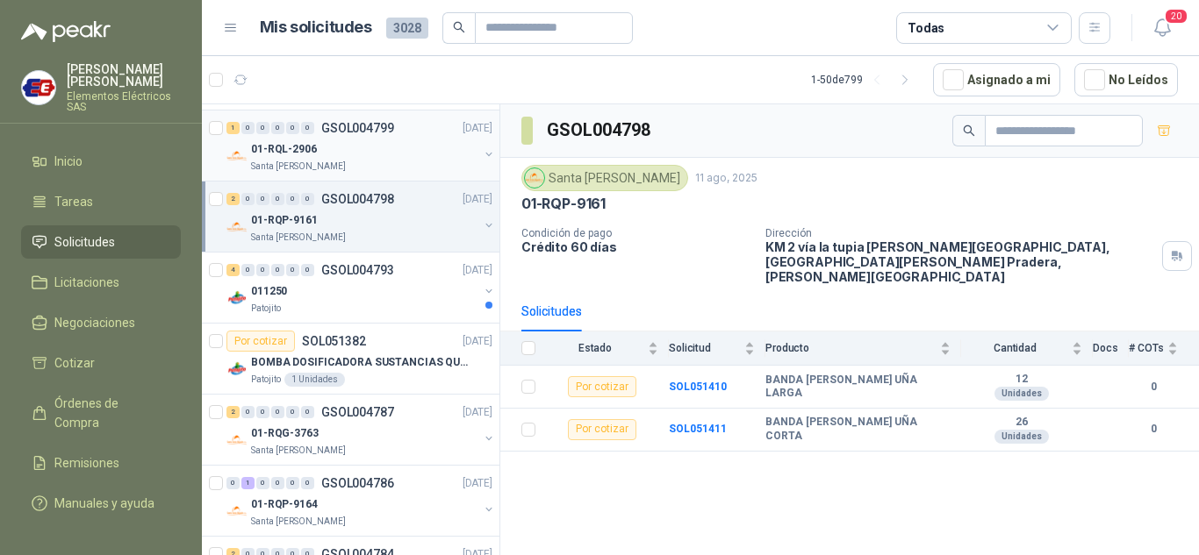
scroll to position [2457, 0]
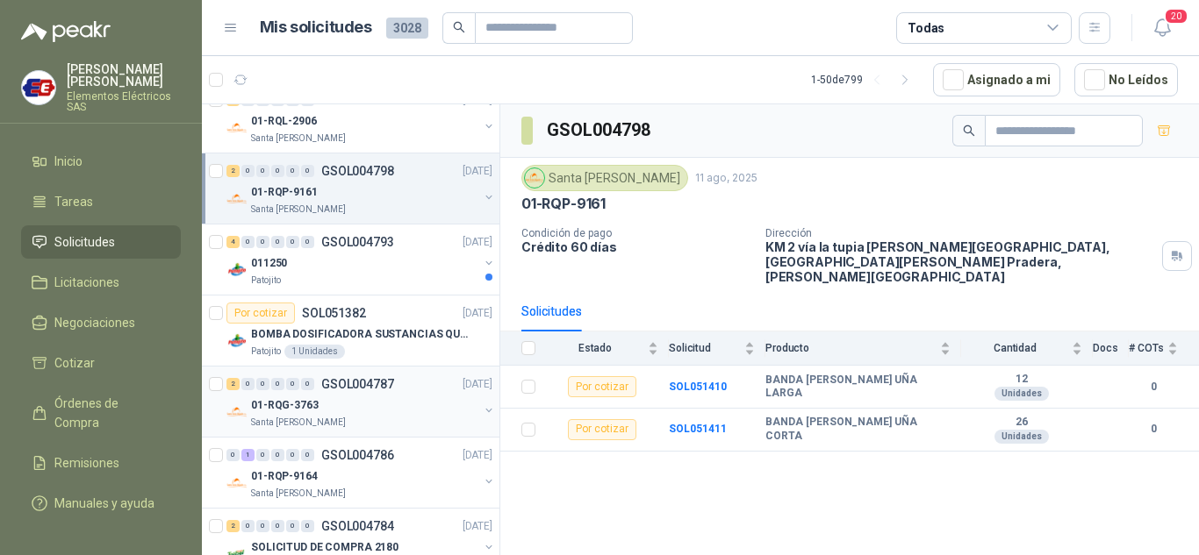
click at [294, 396] on div "01-RQG-3763" at bounding box center [364, 405] width 227 height 21
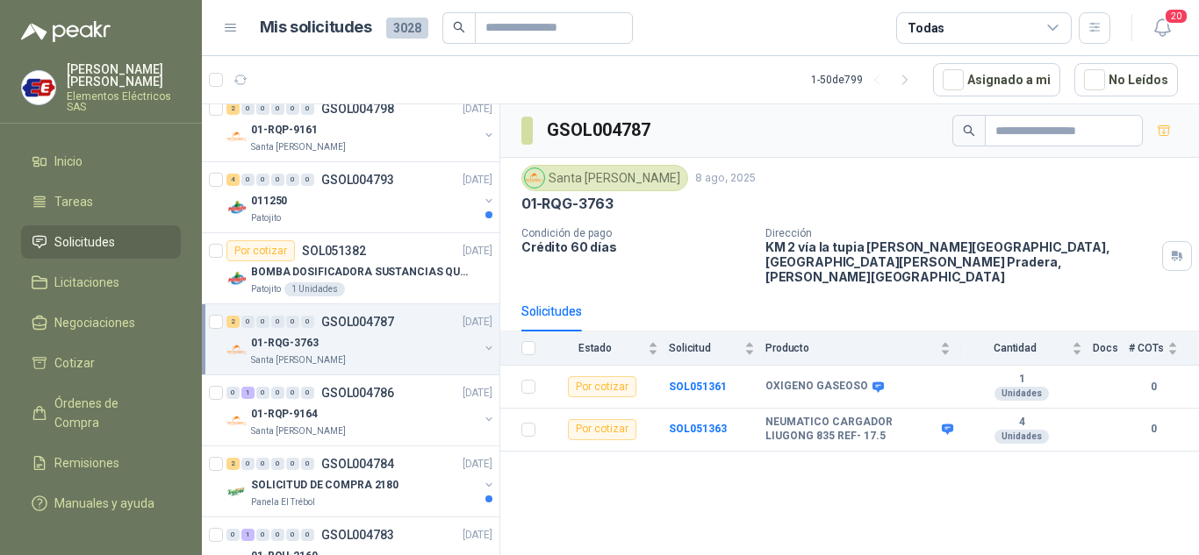
scroll to position [2545, 0]
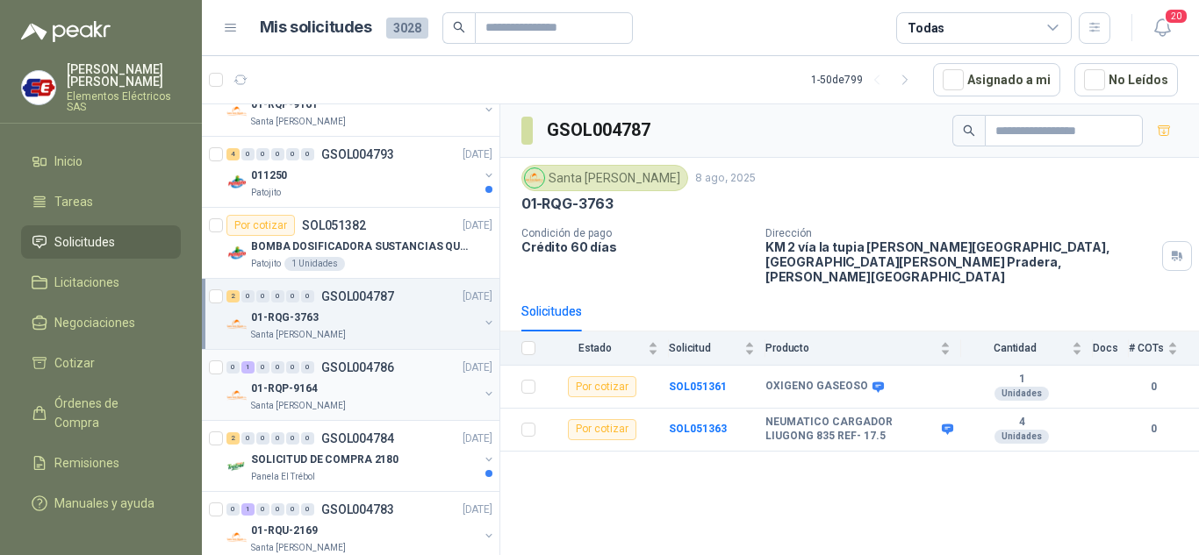
click at [284, 385] on p "01-RQP-9164" at bounding box center [284, 389] width 67 height 17
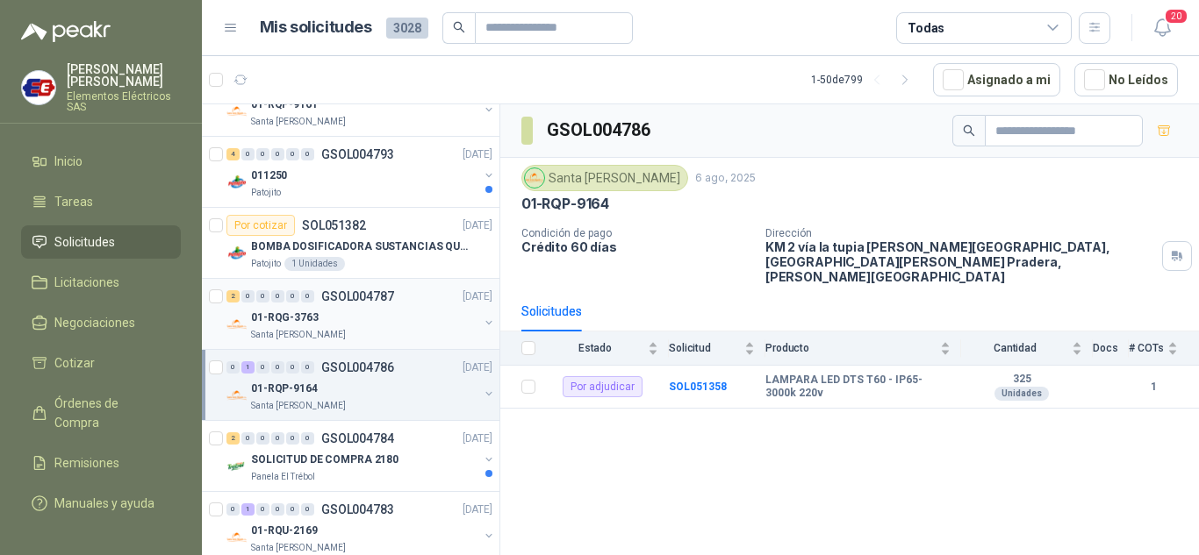
scroll to position [2633, 0]
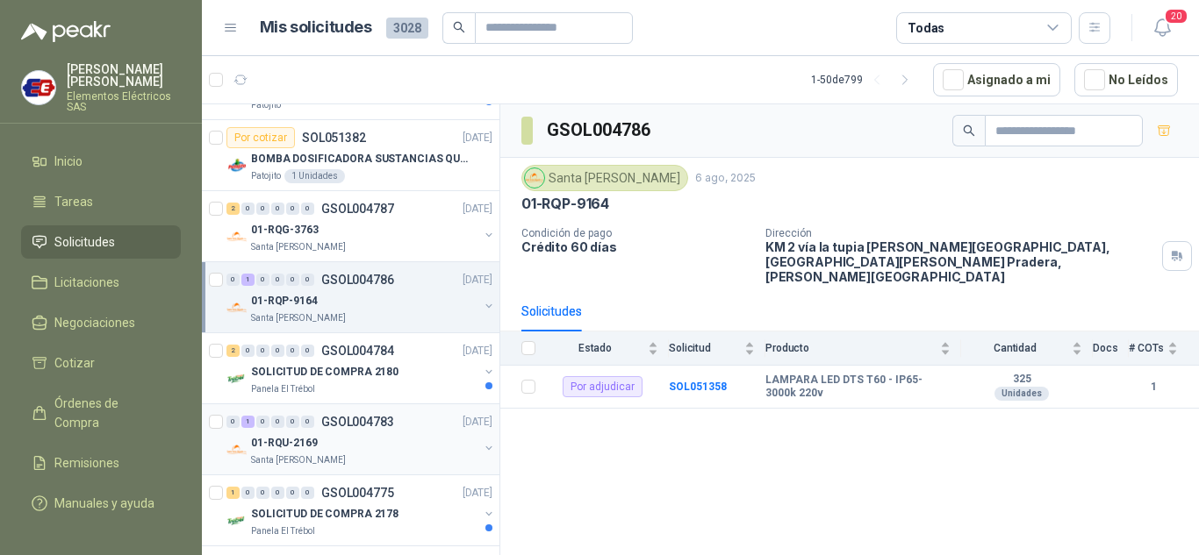
click at [292, 449] on p "01-RQU-2169" at bounding box center [284, 443] width 67 height 17
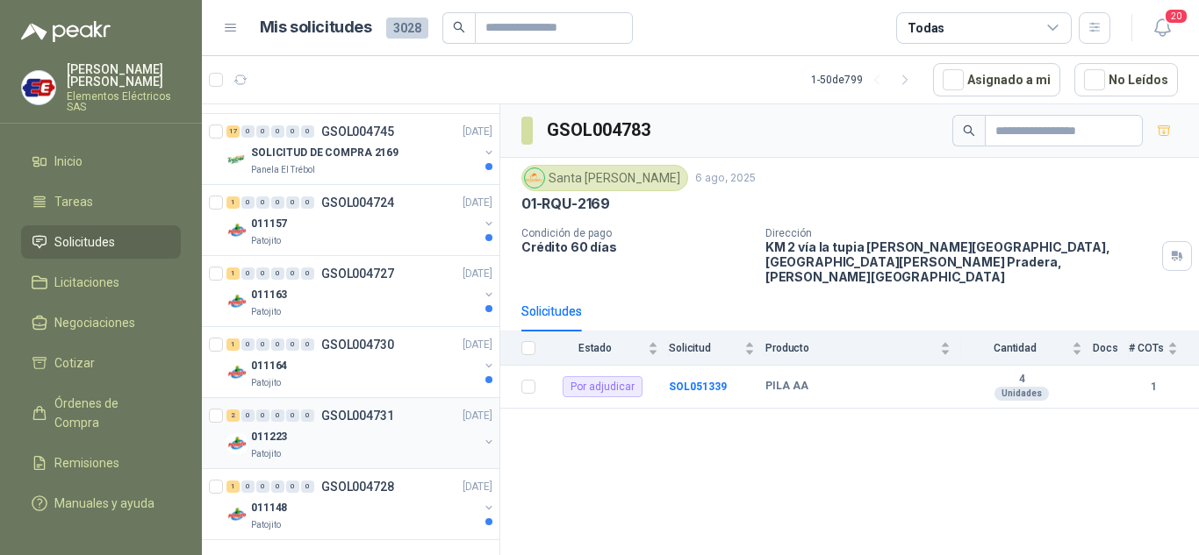
scroll to position [3353, 0]
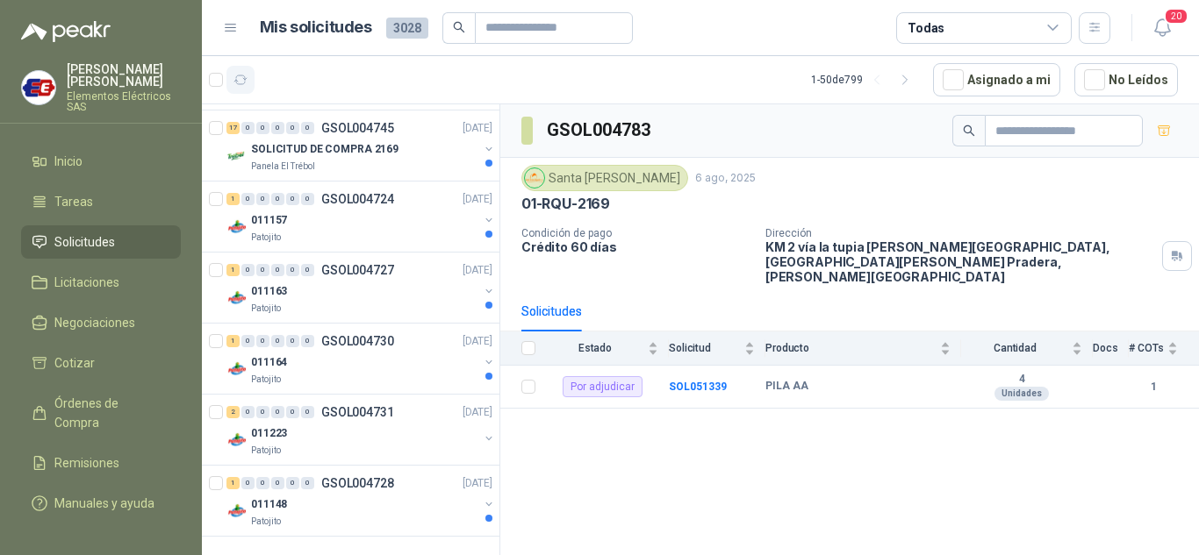
click at [235, 83] on icon "button" at bounding box center [240, 80] width 15 height 15
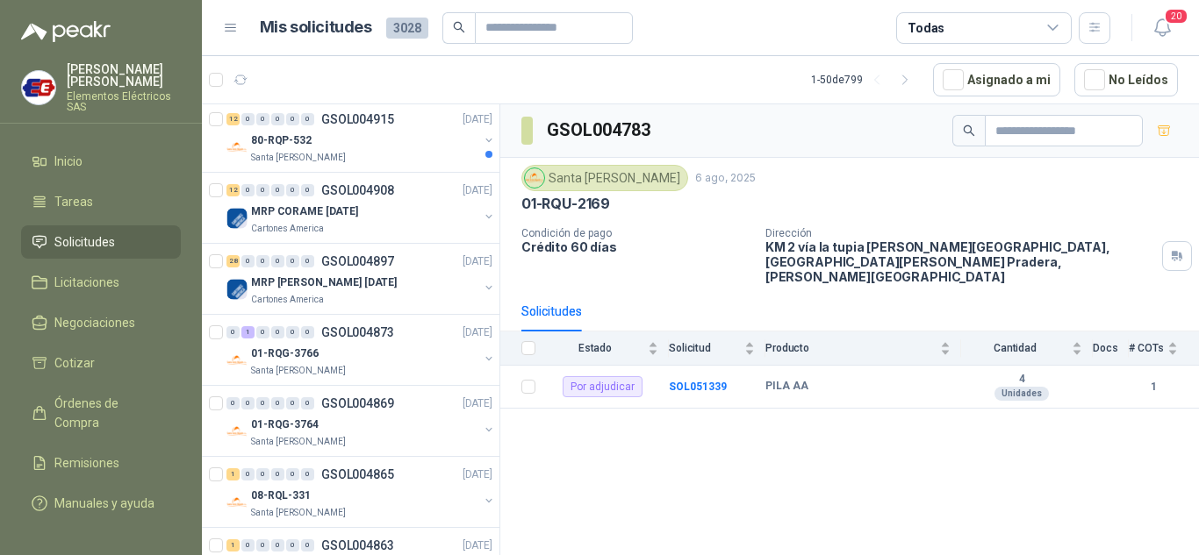
scroll to position [0, 0]
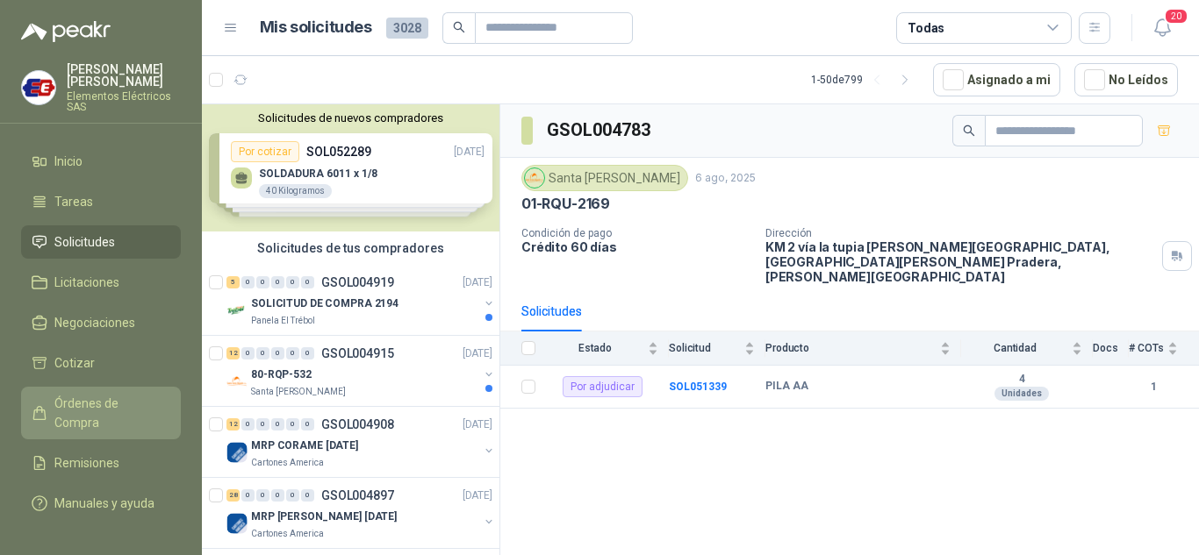
click at [82, 399] on span "Órdenes de Compra" at bounding box center [109, 413] width 110 height 39
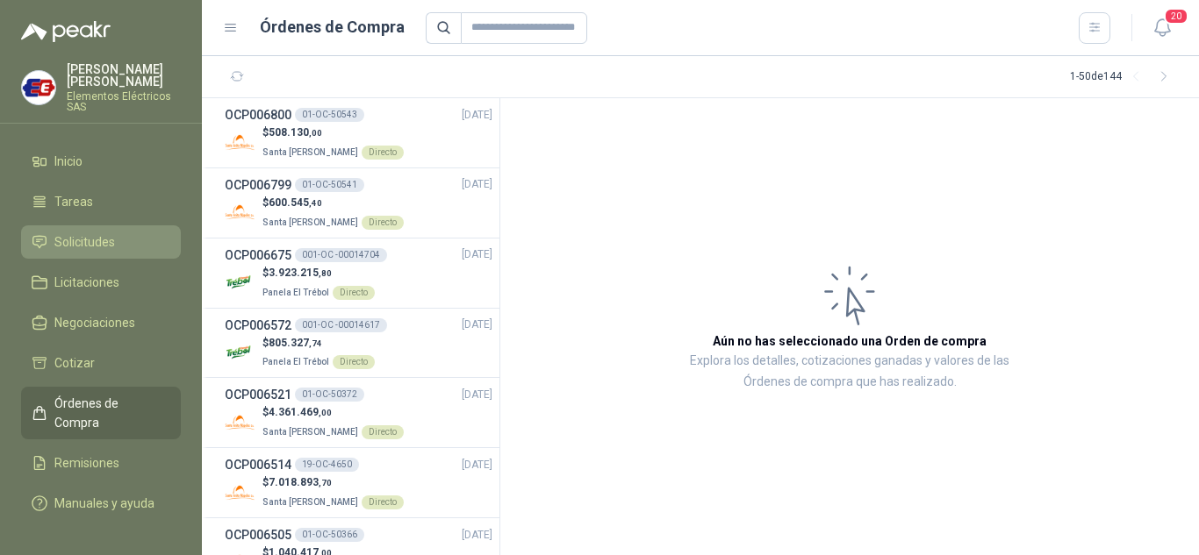
click at [95, 239] on span "Solicitudes" at bounding box center [84, 242] width 61 height 19
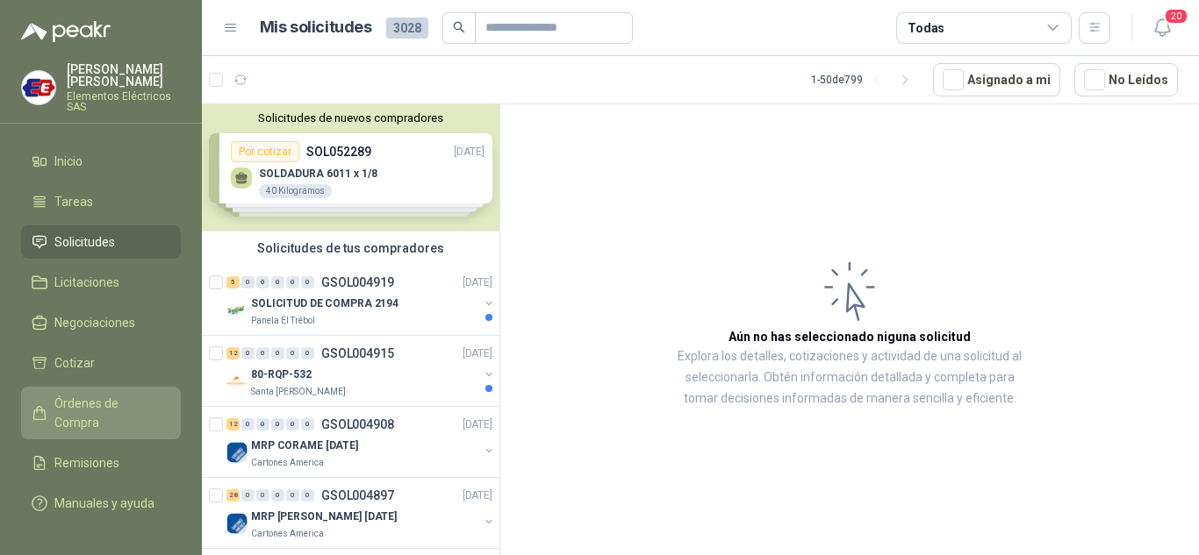
click at [89, 400] on span "Órdenes de Compra" at bounding box center [109, 413] width 110 height 39
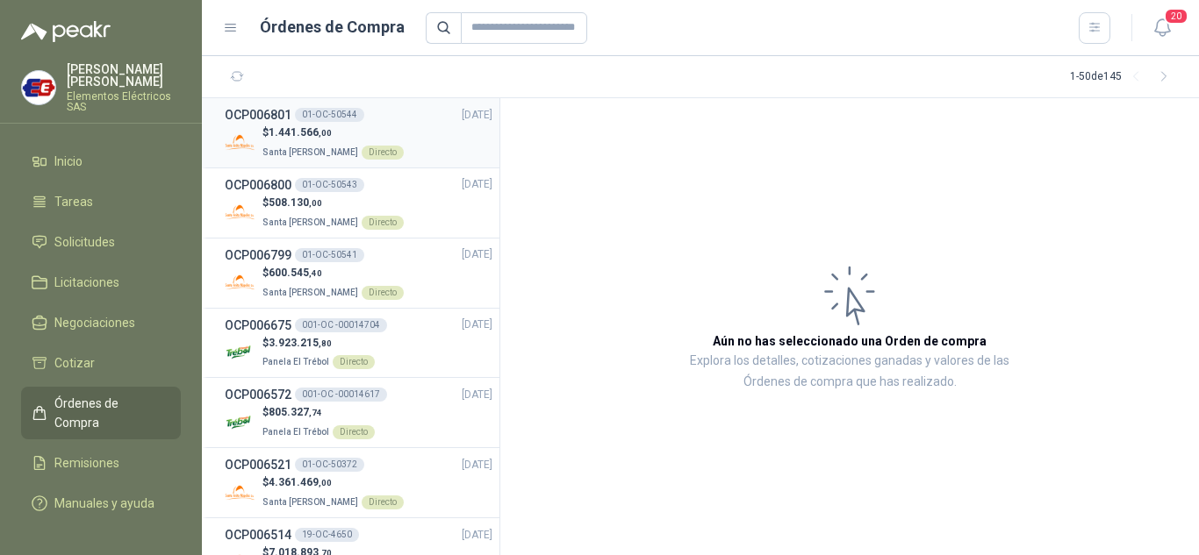
click at [289, 134] on span "1.441.566 ,00" at bounding box center [300, 132] width 63 height 12
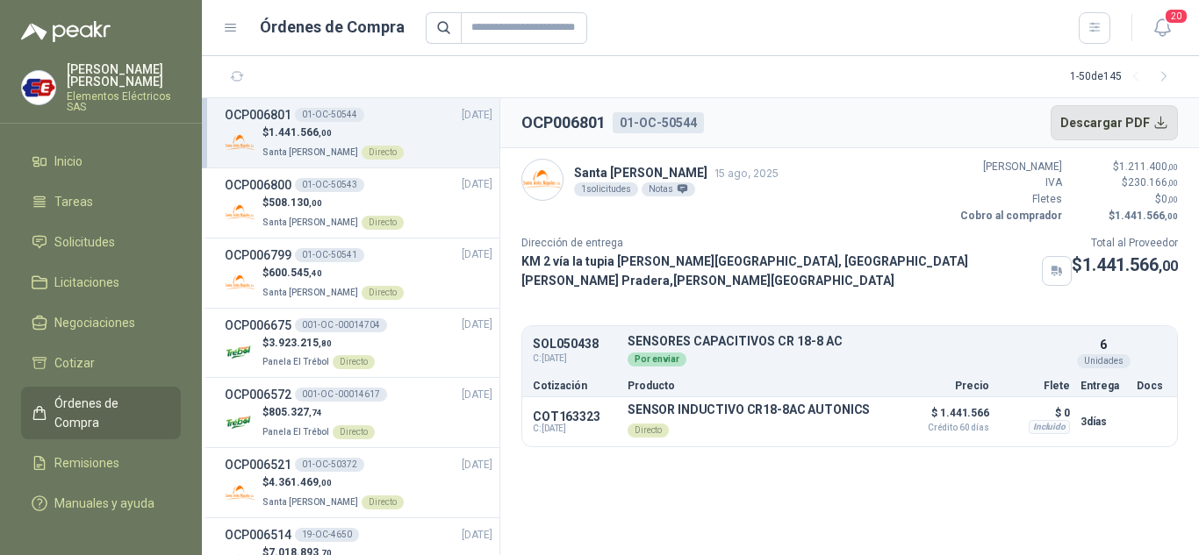
click at [1107, 114] on button "Descargar PDF" at bounding box center [1114, 122] width 128 height 35
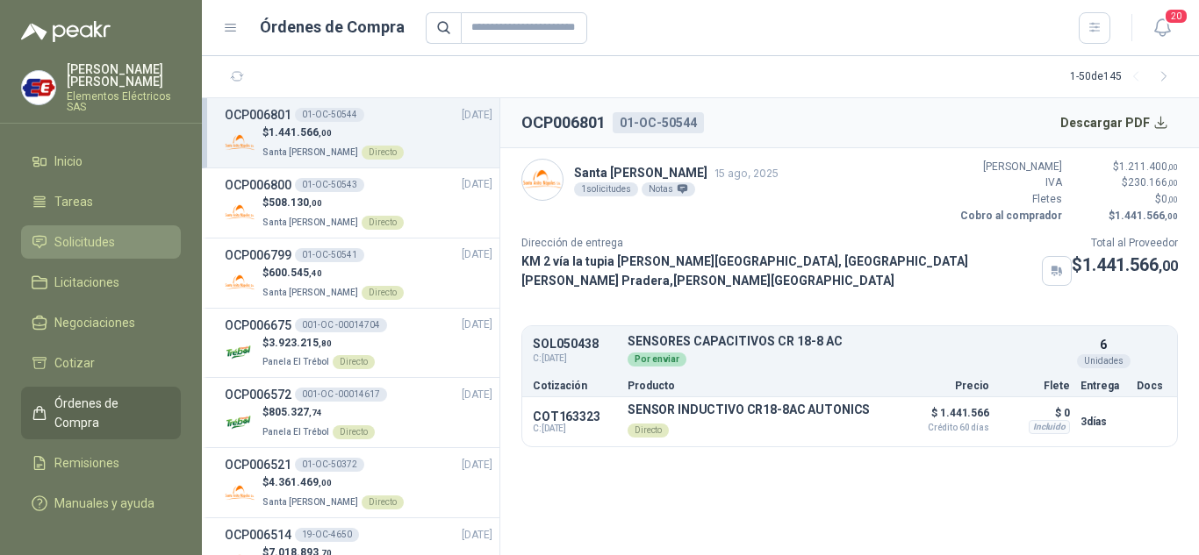
click at [85, 231] on link "Solicitudes" at bounding box center [101, 242] width 160 height 33
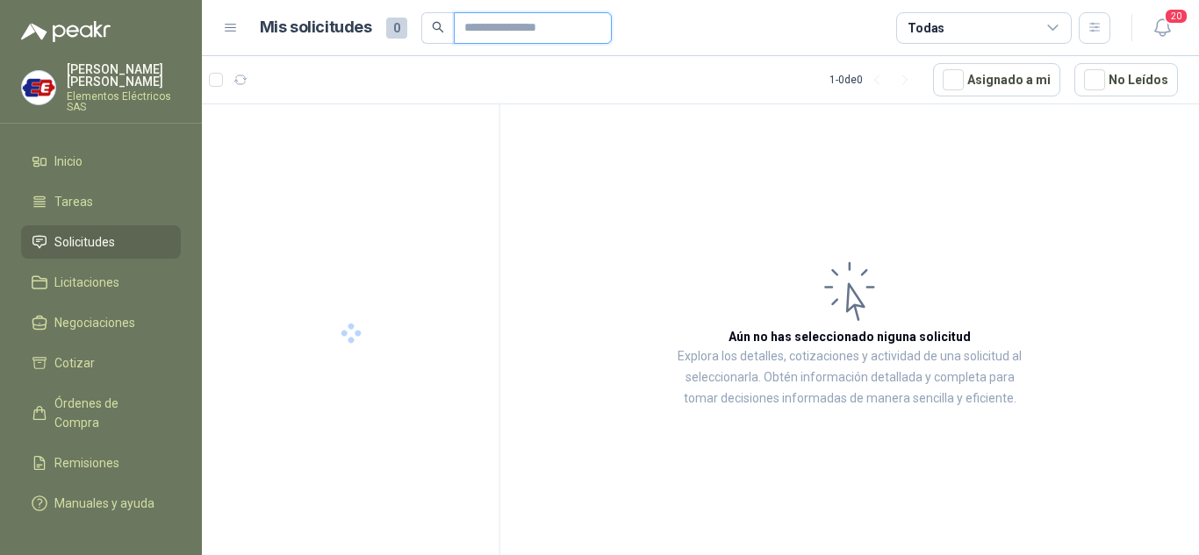
click at [490, 23] on input "text" at bounding box center [525, 28] width 123 height 30
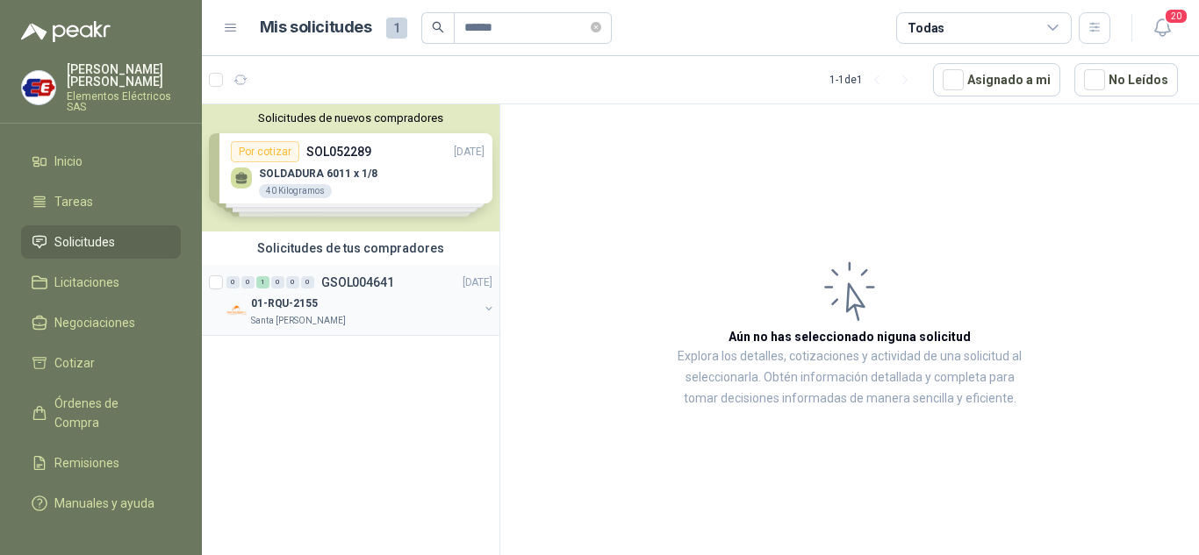
click at [269, 302] on p "01-RQU-2155" at bounding box center [284, 304] width 67 height 17
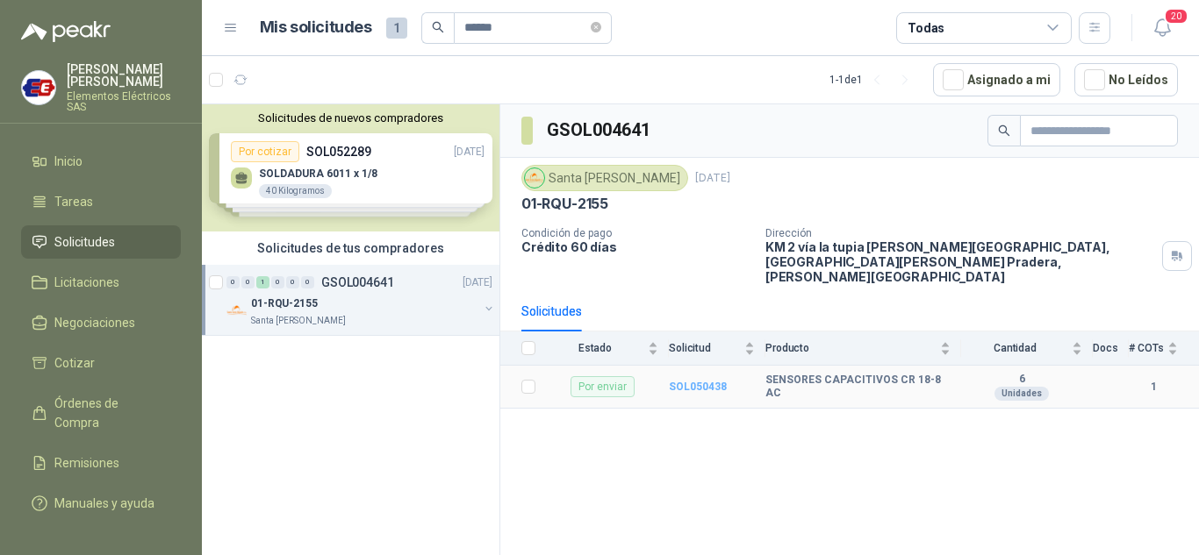
click at [705, 381] on b "SOL050438" at bounding box center [698, 387] width 58 height 12
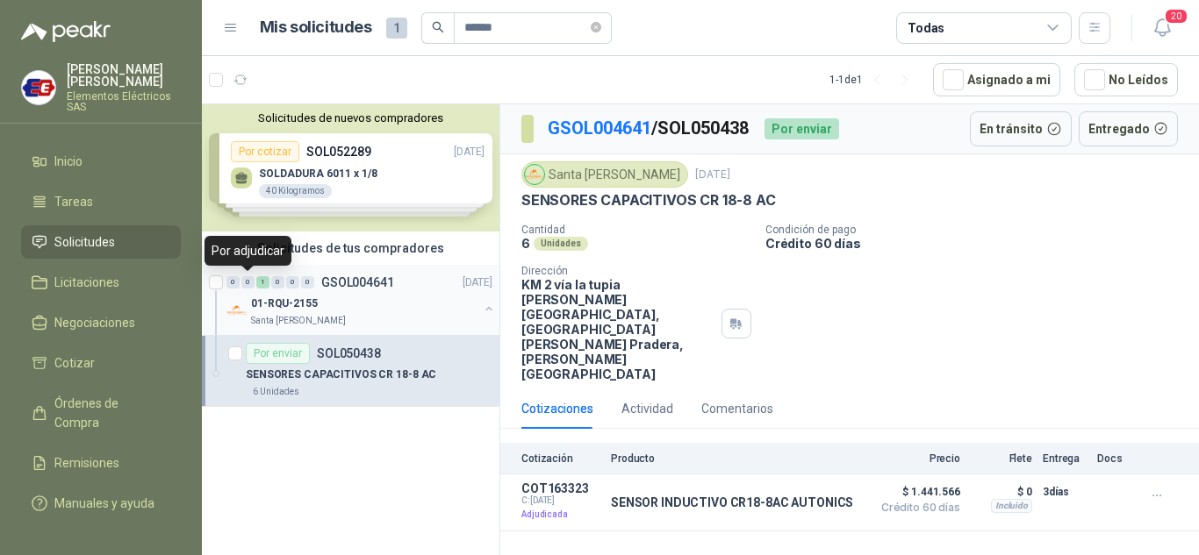
click at [246, 285] on div "0" at bounding box center [247, 282] width 13 height 12
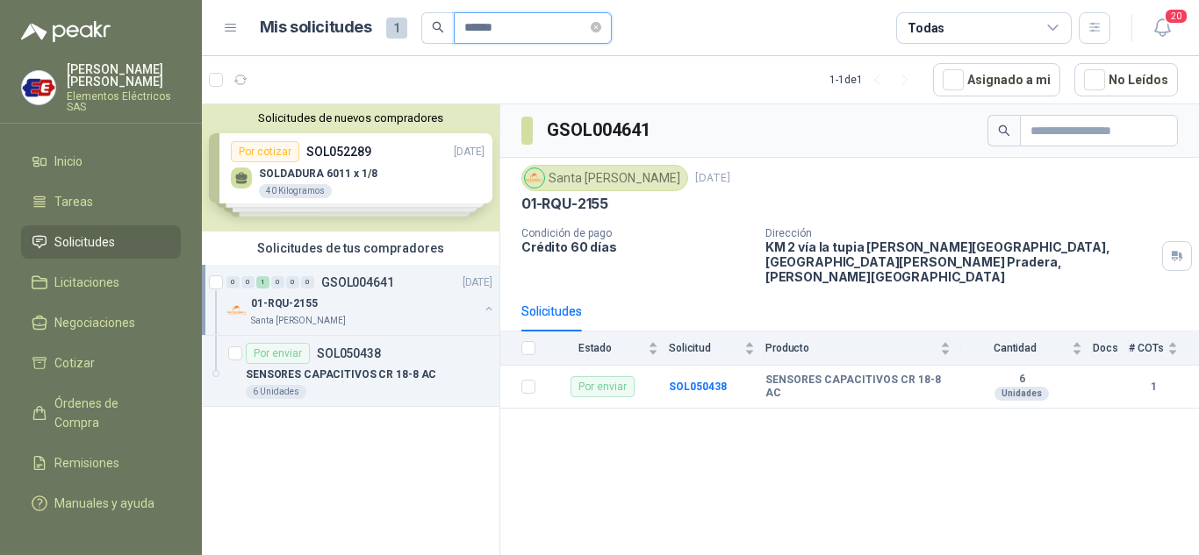
click at [511, 23] on input "******" at bounding box center [525, 28] width 123 height 30
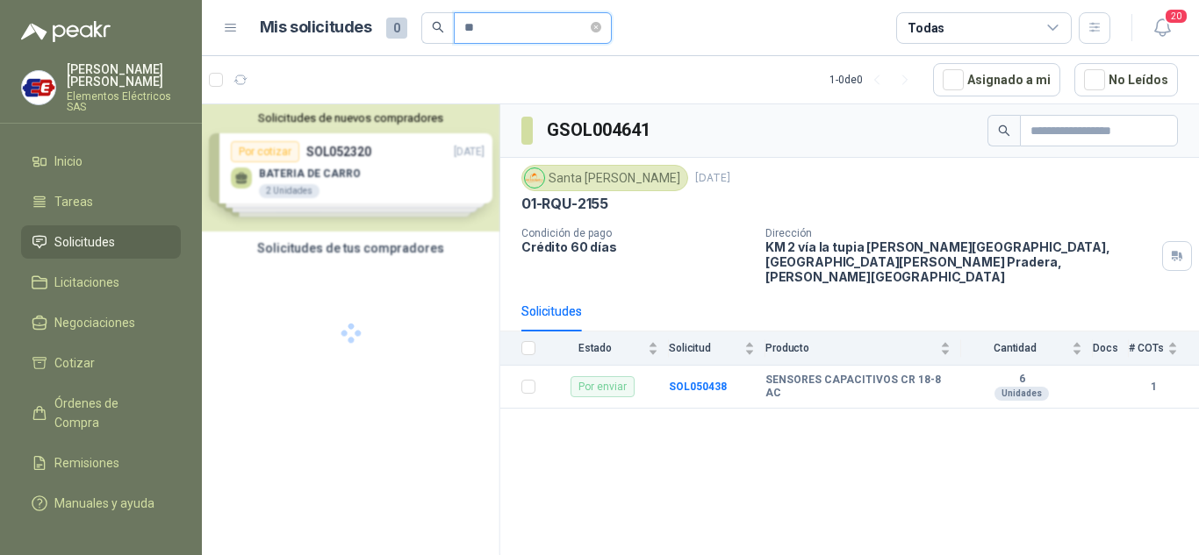
type input "*"
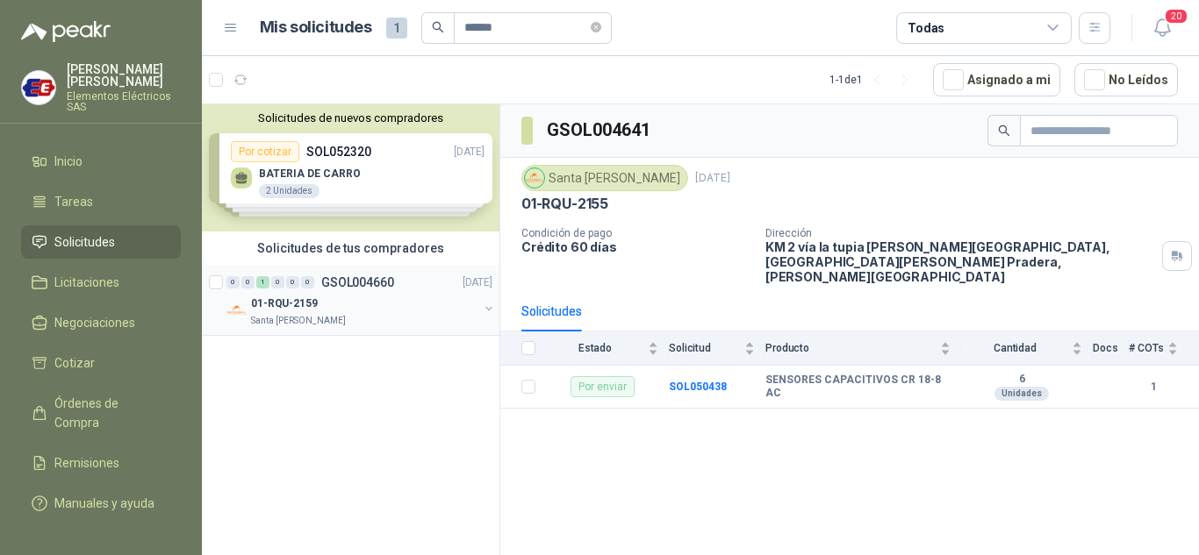
click at [319, 296] on div "01-RQU-2159" at bounding box center [364, 303] width 227 height 21
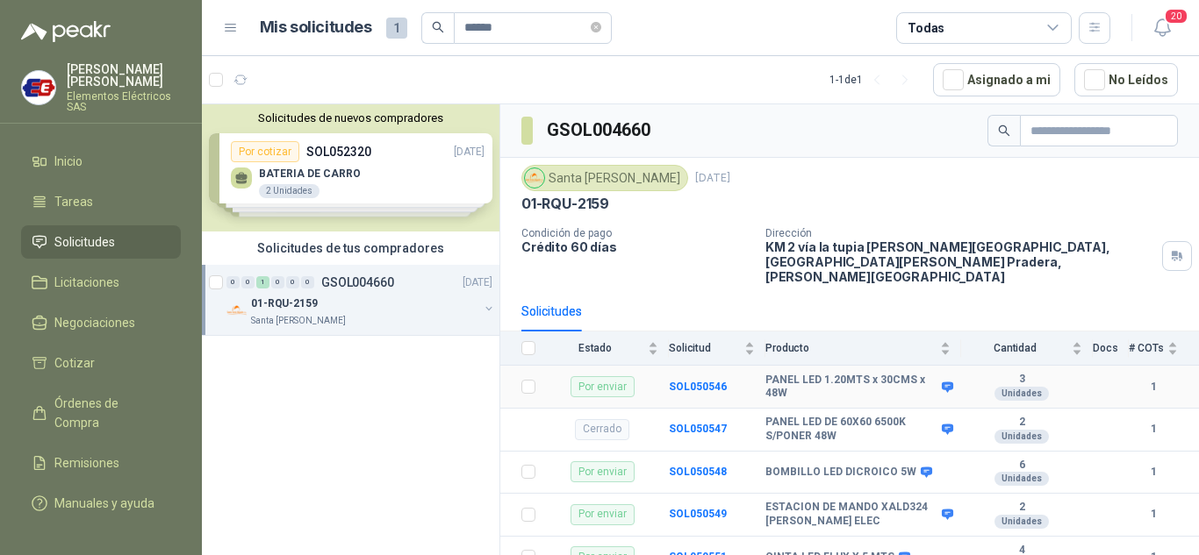
scroll to position [3, 0]
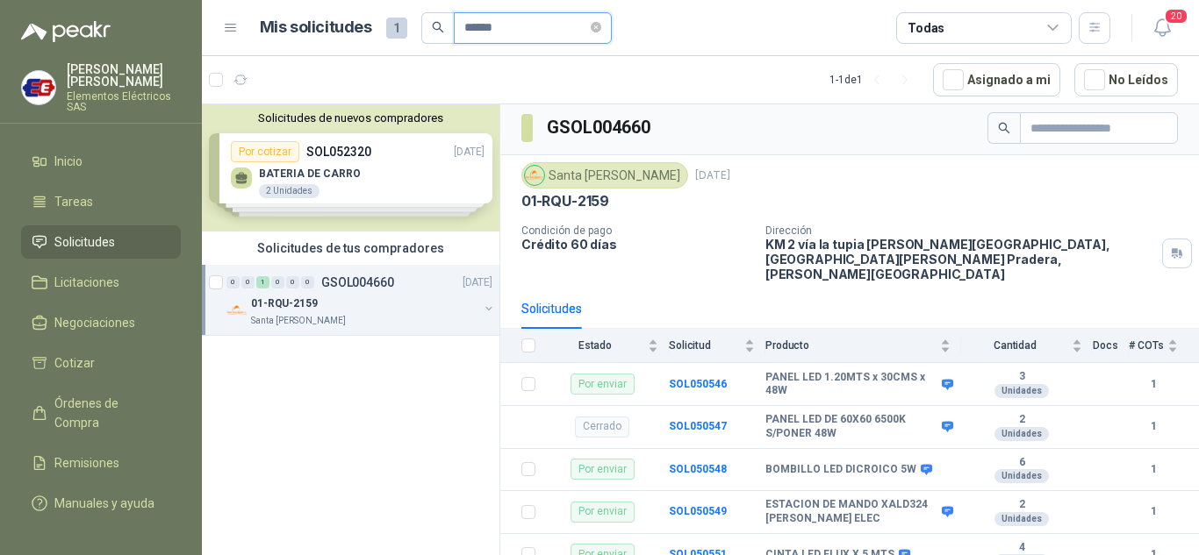
click at [525, 23] on input "******" at bounding box center [525, 28] width 123 height 30
click at [283, 305] on p "01-RQU-2159" at bounding box center [284, 304] width 67 height 17
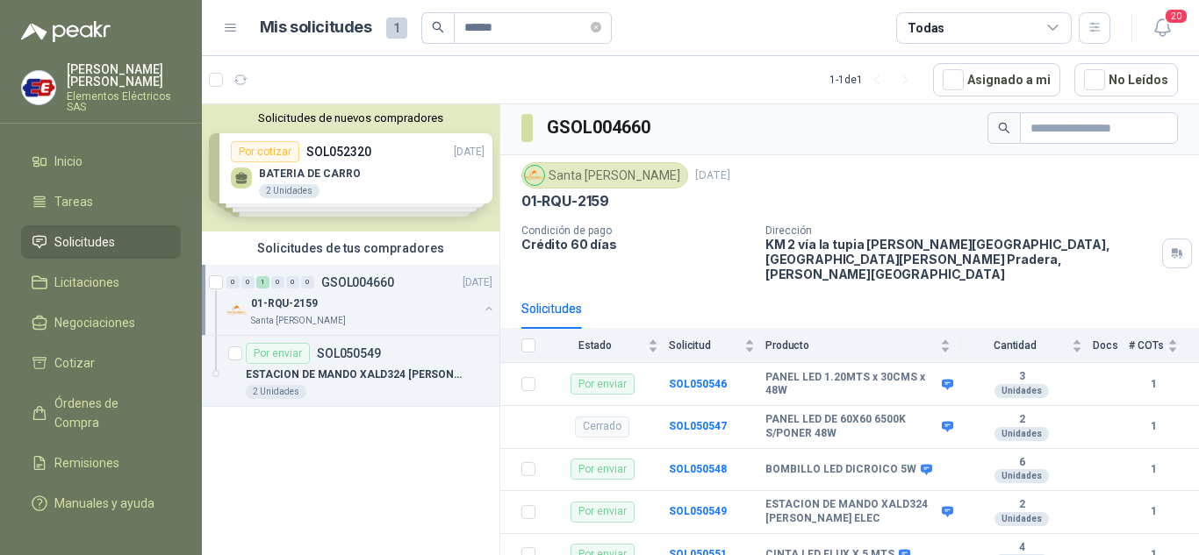
scroll to position [6, 0]
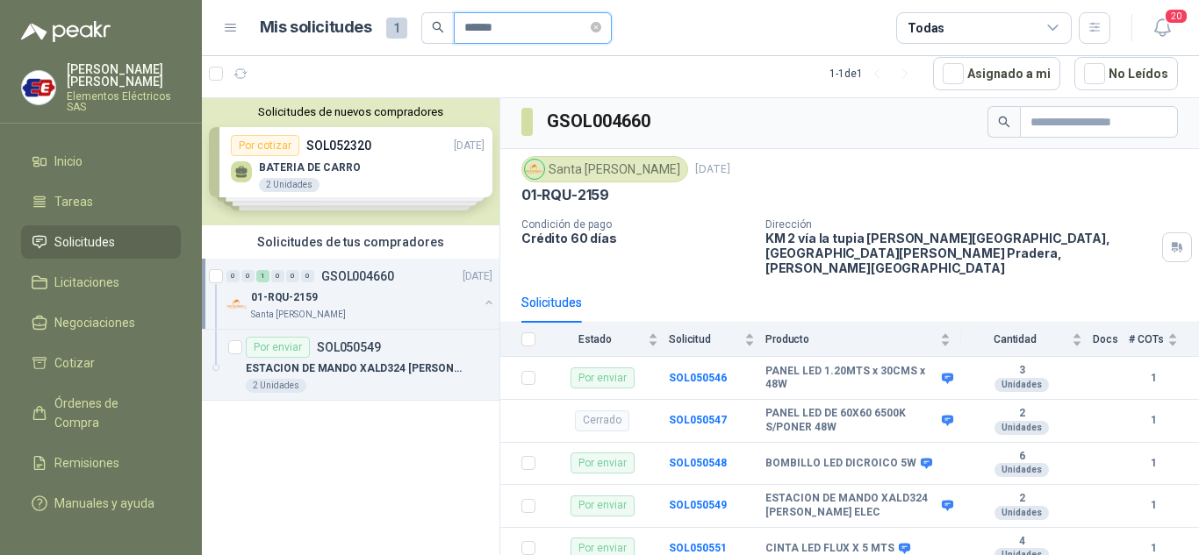
click at [527, 25] on input "******" at bounding box center [525, 28] width 123 height 30
type input "******"
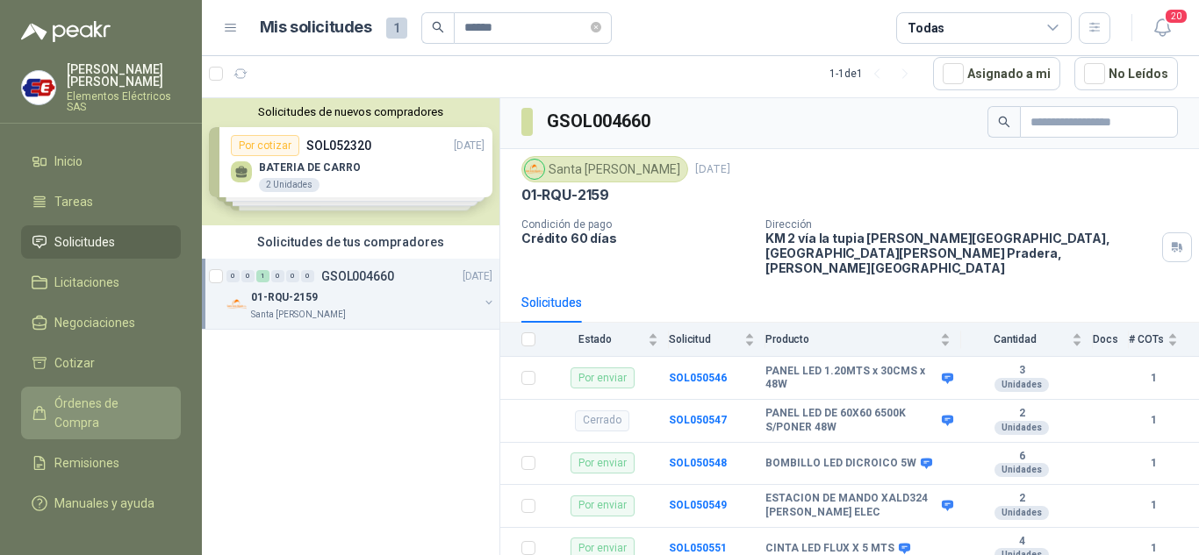
click at [82, 402] on span "Órdenes de Compra" at bounding box center [109, 413] width 110 height 39
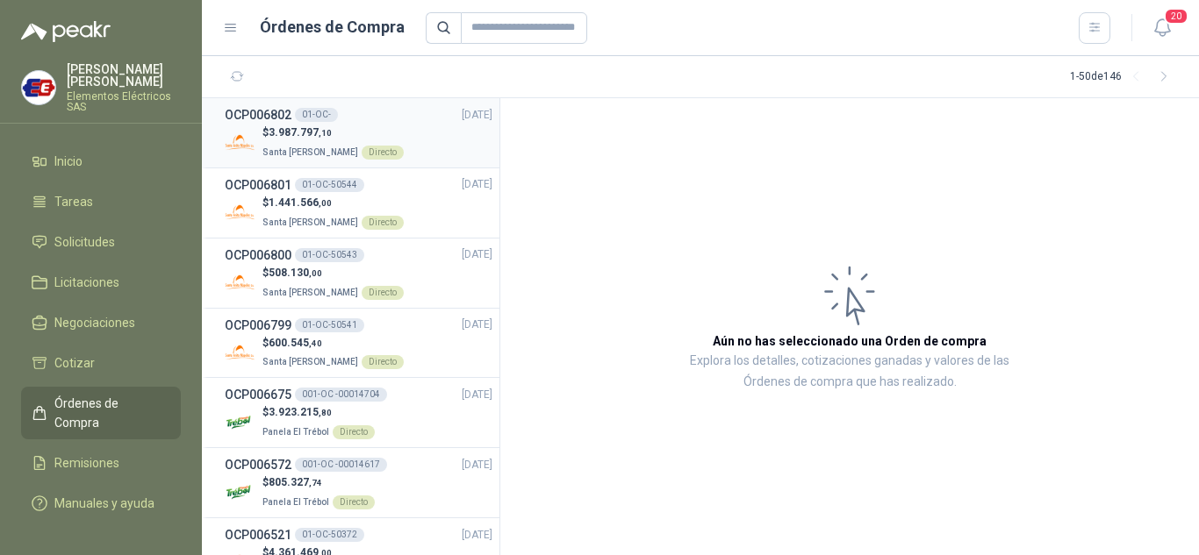
click at [308, 118] on div "01-OC-" at bounding box center [316, 115] width 43 height 14
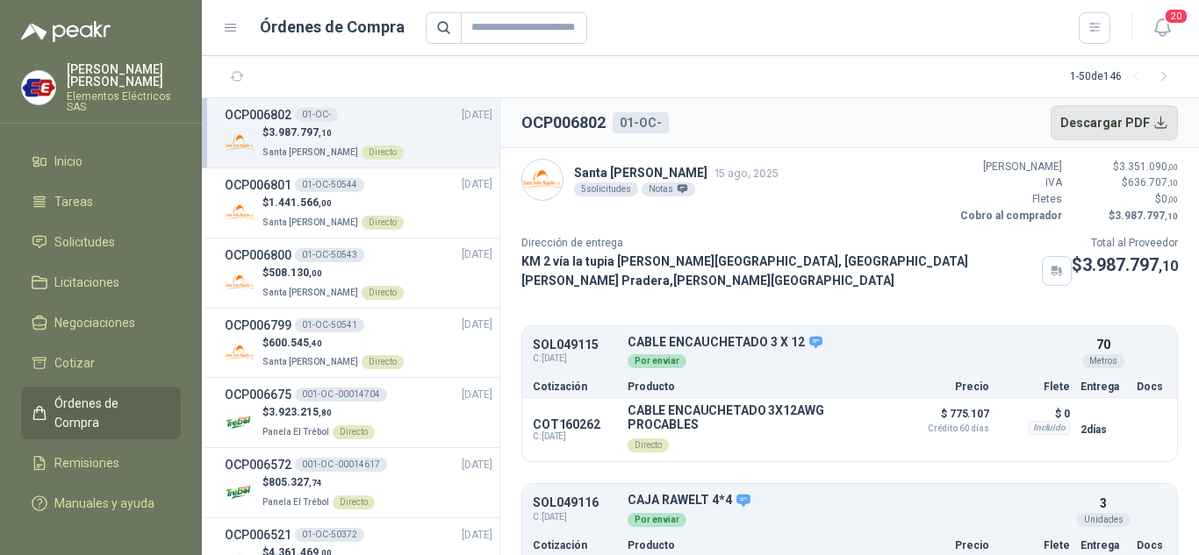
click at [1079, 125] on button "Descargar PDF" at bounding box center [1114, 122] width 128 height 35
click at [484, 30] on input "text" at bounding box center [524, 28] width 126 height 32
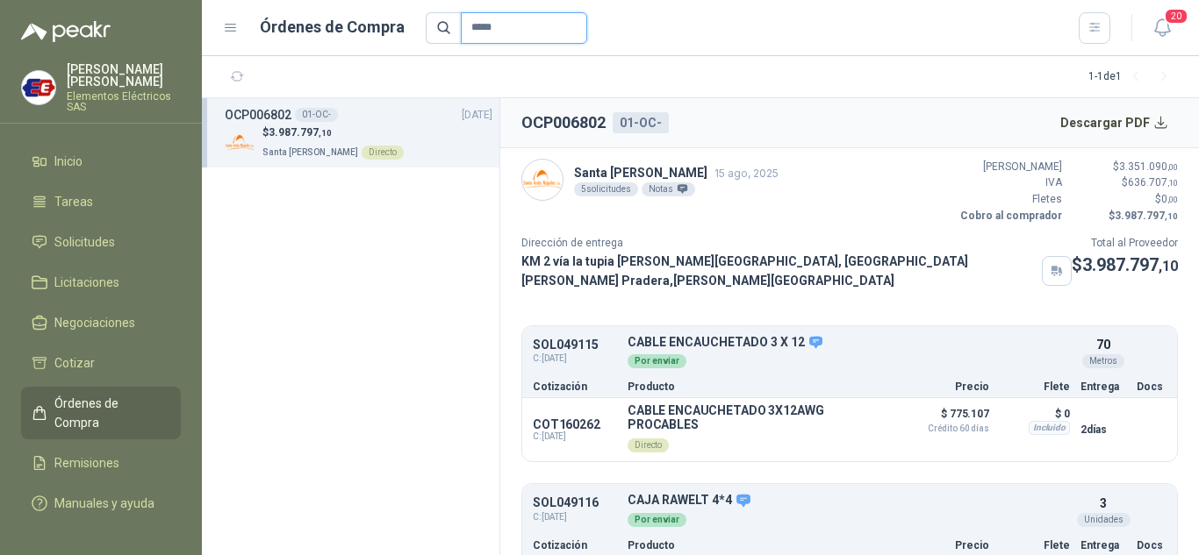
click at [468, 21] on input "*****" at bounding box center [524, 28] width 126 height 32
type input "******"
click at [299, 135] on span "3.987.797 ,10" at bounding box center [300, 132] width 63 height 12
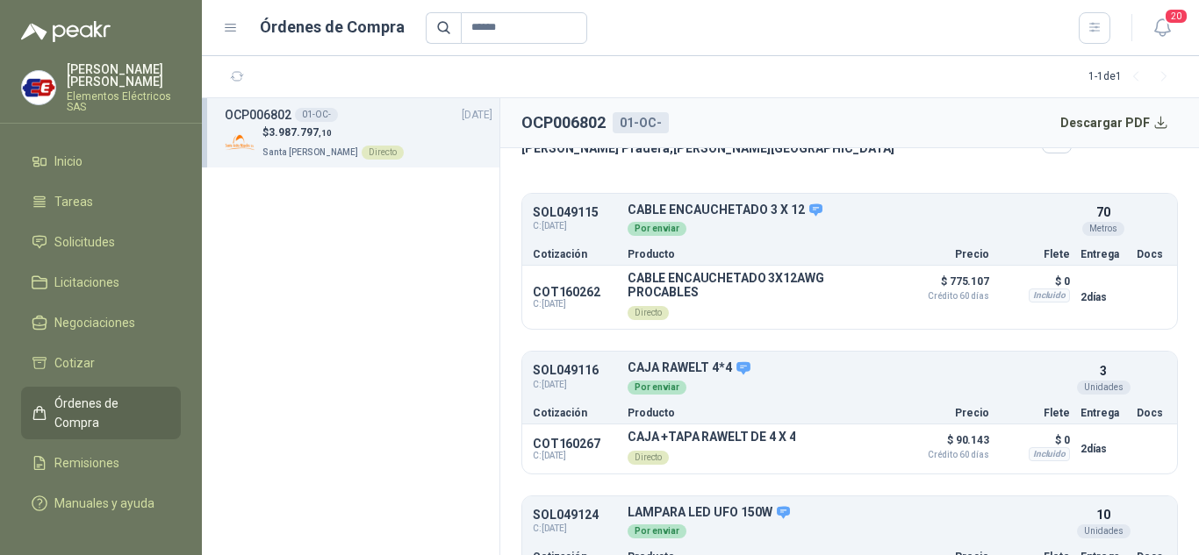
scroll to position [53, 0]
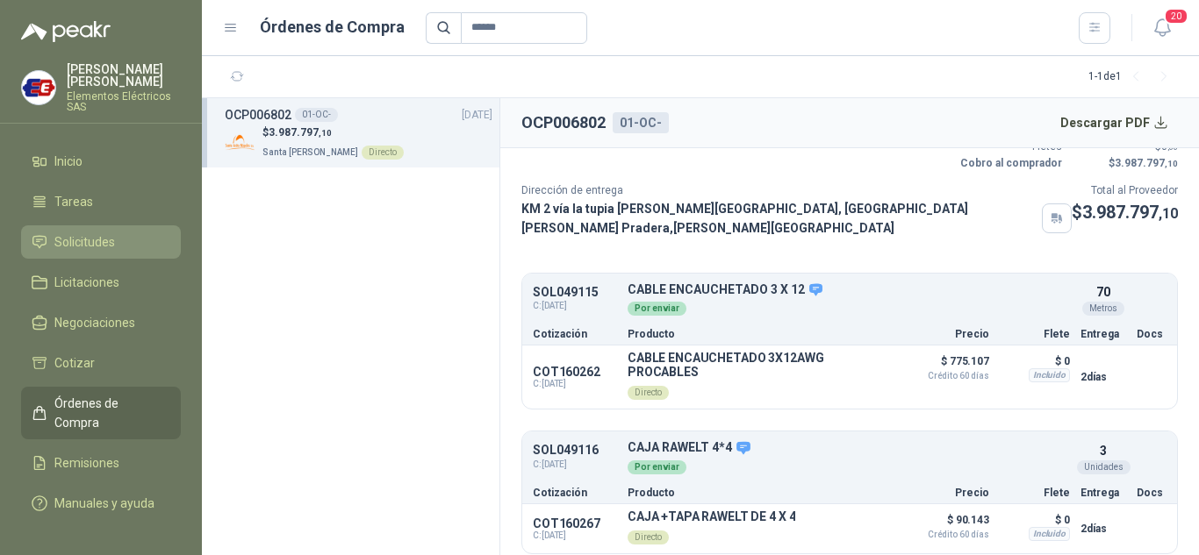
click at [99, 233] on span "Solicitudes" at bounding box center [84, 242] width 61 height 19
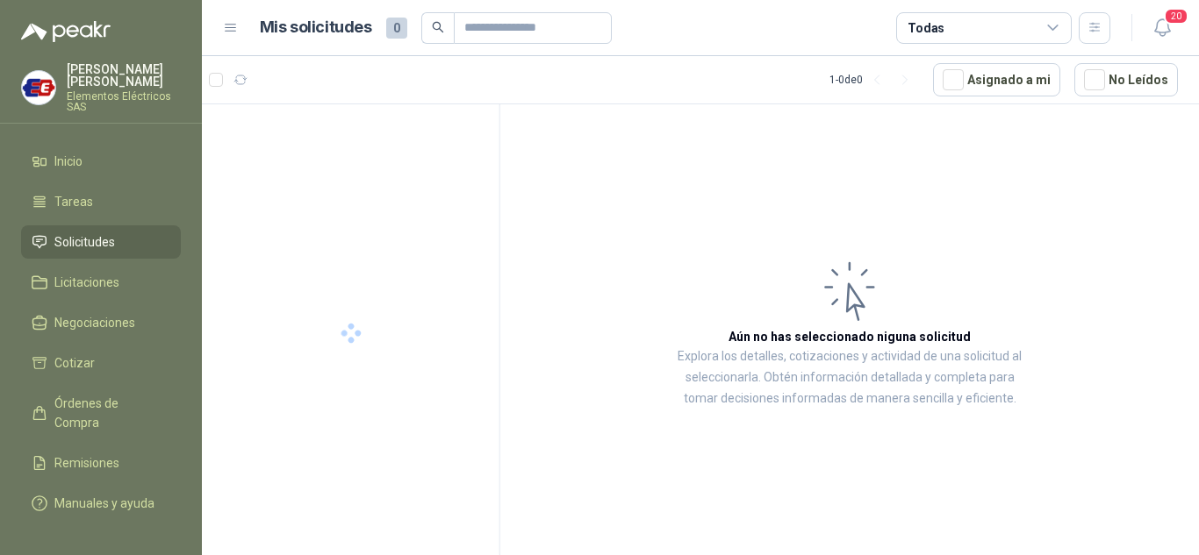
click at [99, 233] on span "Solicitudes" at bounding box center [84, 242] width 61 height 19
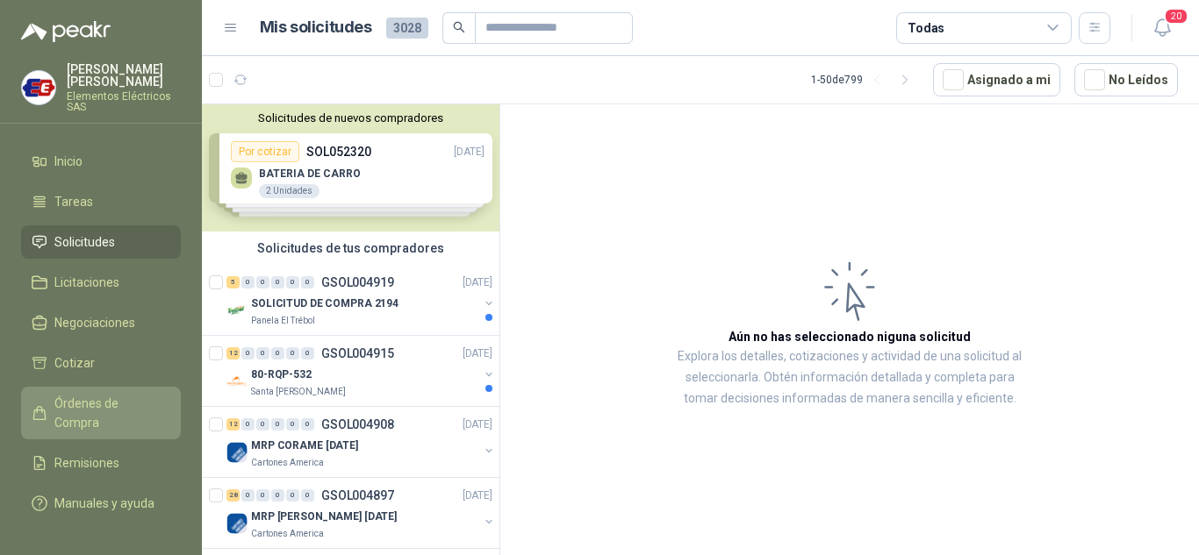
click at [75, 398] on span "Órdenes de Compra" at bounding box center [109, 413] width 110 height 39
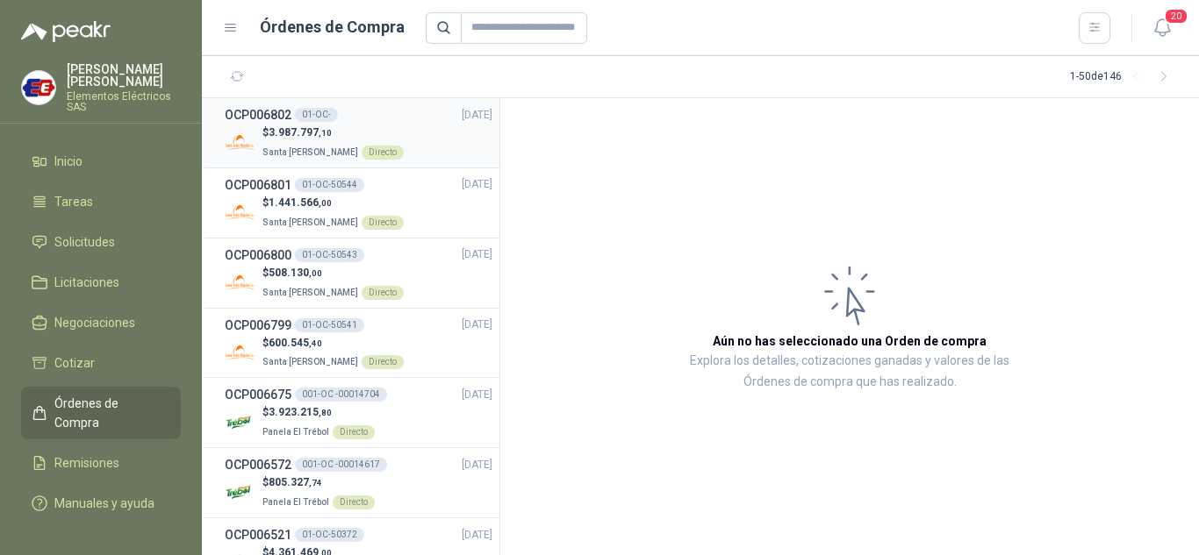
click at [282, 128] on span "3.987.797 ,10" at bounding box center [300, 132] width 63 height 12
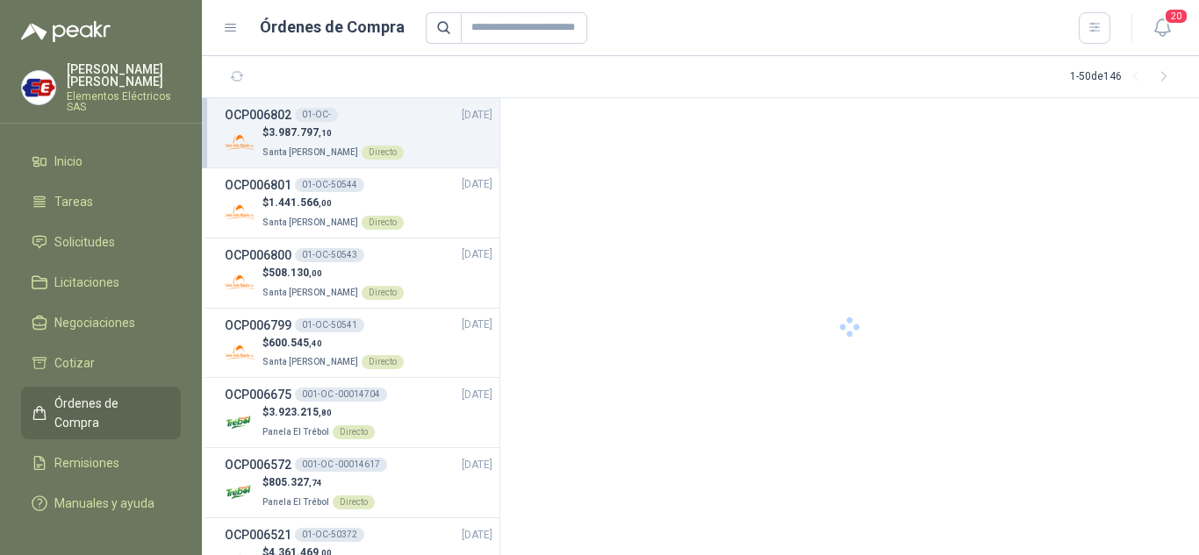
click at [282, 128] on span "3.987.797 ,10" at bounding box center [300, 132] width 63 height 12
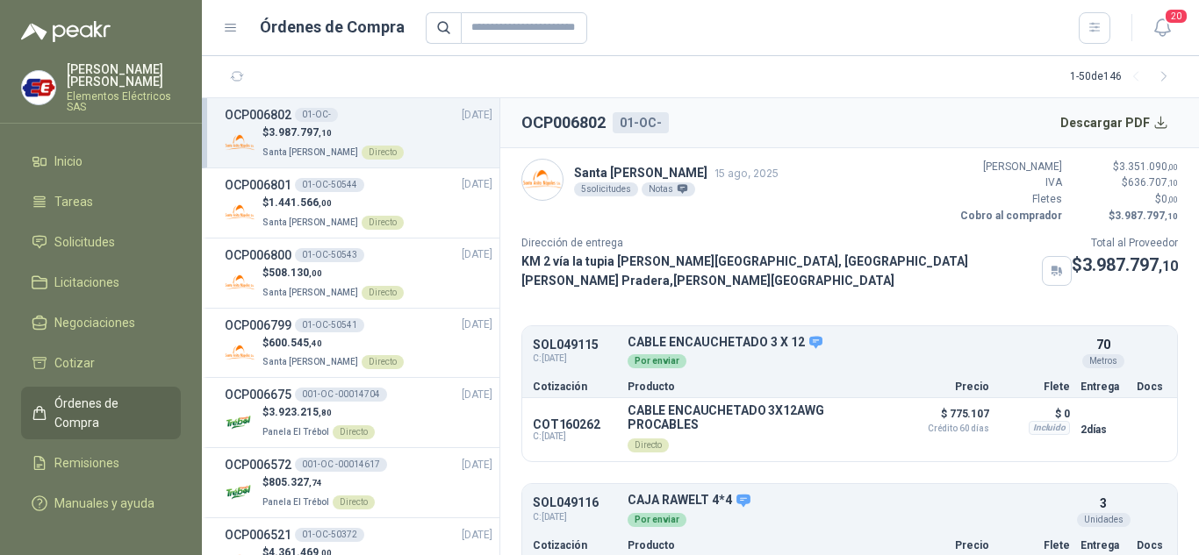
scroll to position [88, 0]
